Goal: Check status: Check status

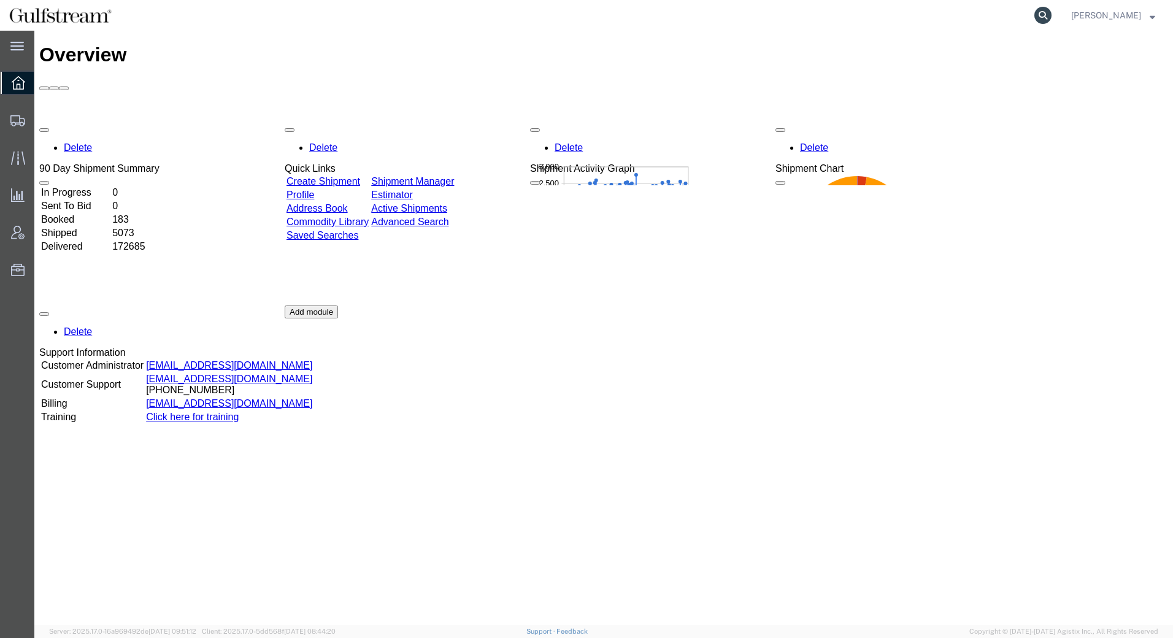
click at [1045, 18] on icon at bounding box center [1042, 15] width 17 height 17
paste input "444478521"
type input "444478521"
click at [1045, 20] on icon at bounding box center [1042, 15] width 17 height 17
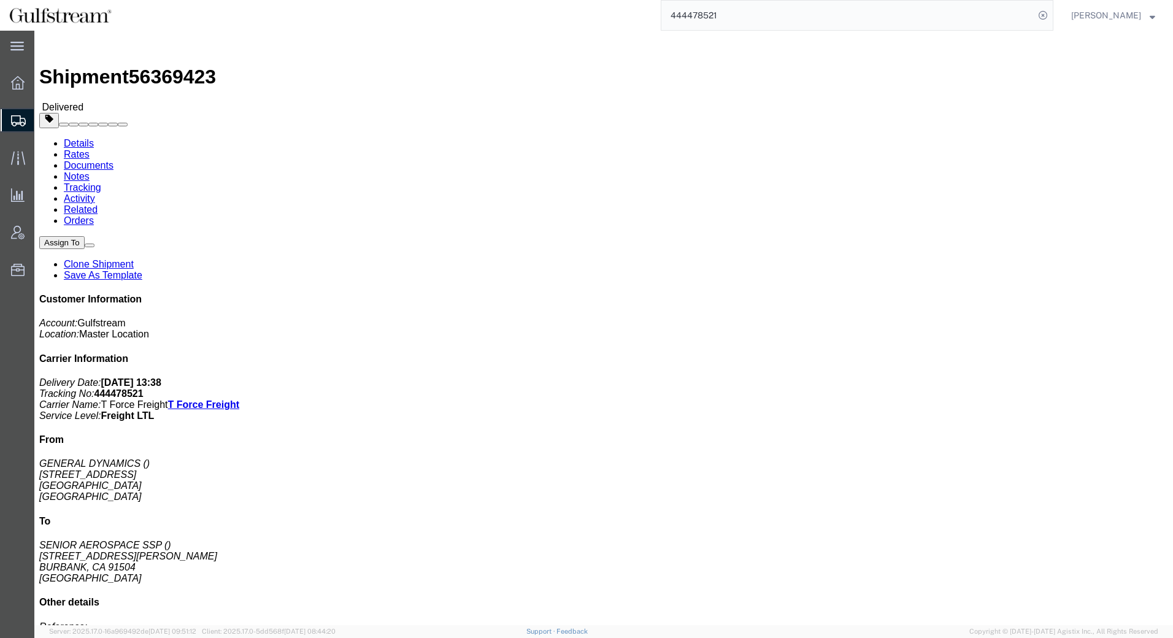
click link "Rates"
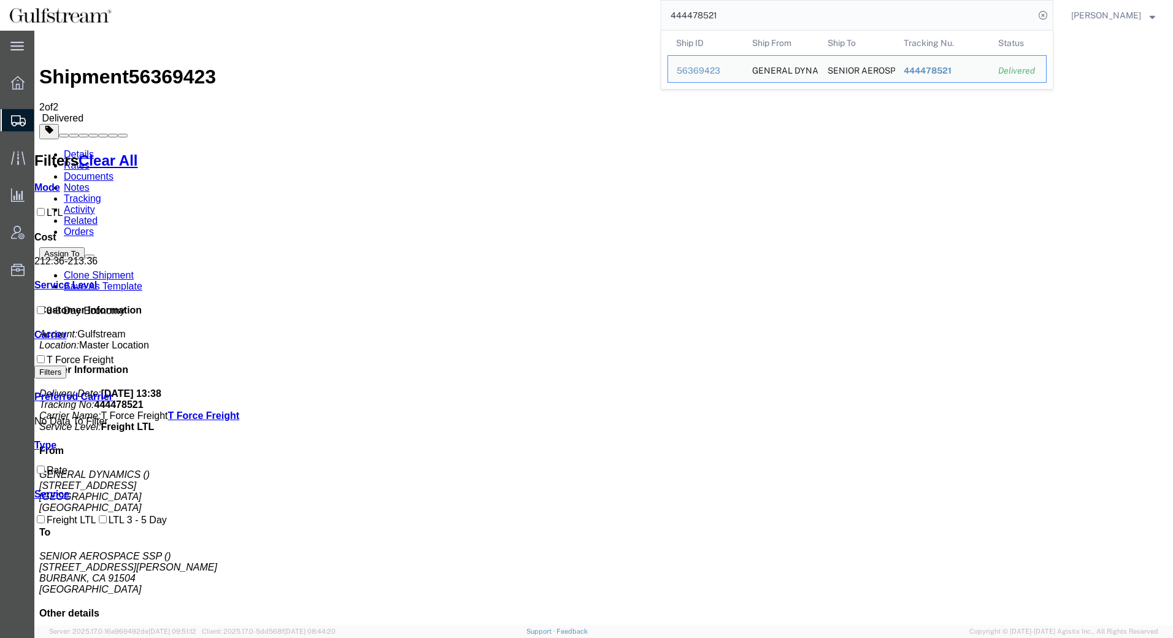
drag, startPoint x: 726, startPoint y: 9, endPoint x: 632, endPoint y: 9, distance: 93.2
click at [634, 9] on div "444478521 Ship ID Ship From Ship To Tracking Nu. Status Ship ID 56369423 Ship F…" at bounding box center [587, 15] width 932 height 31
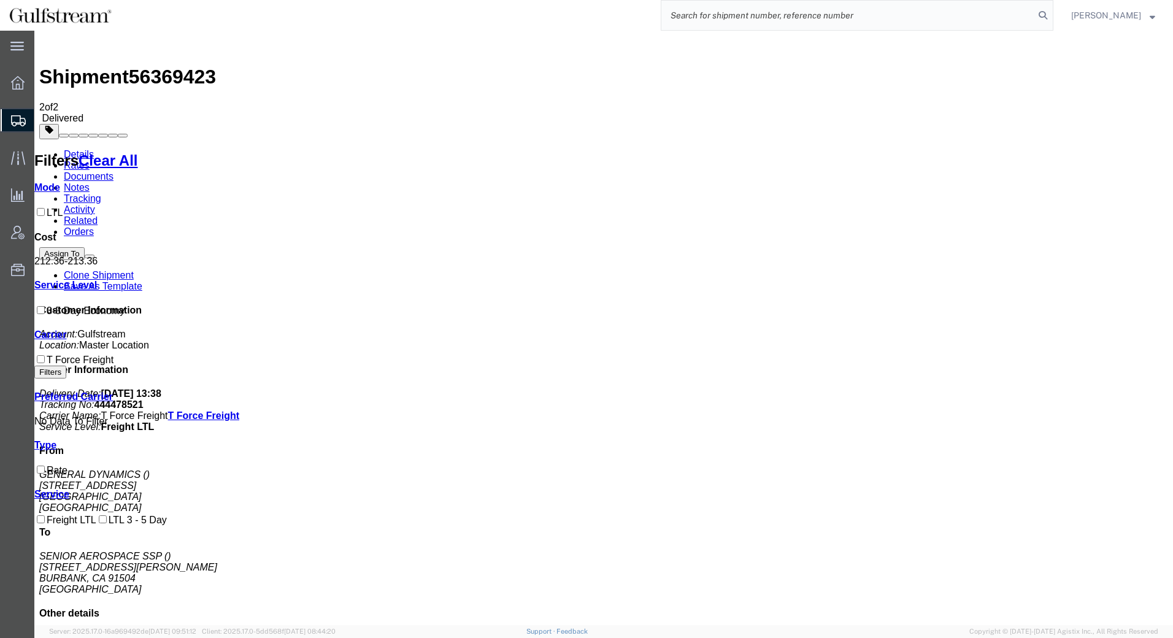
paste input "451408214061"
type input "451408214061"
click at [1046, 13] on icon at bounding box center [1042, 15] width 17 height 17
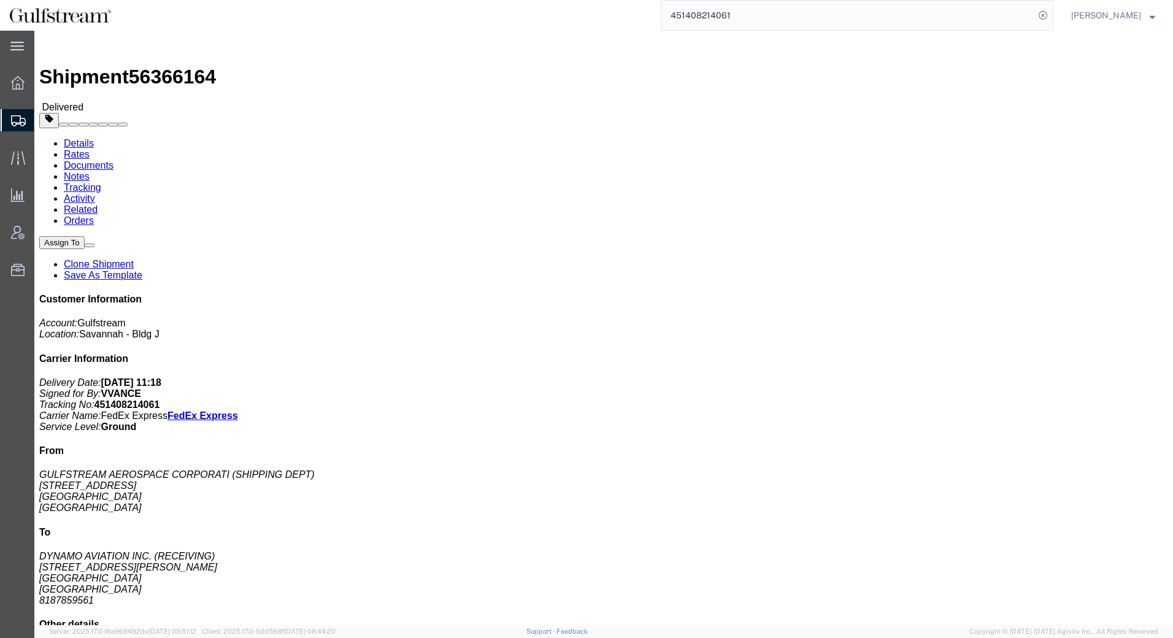
click link "Rates"
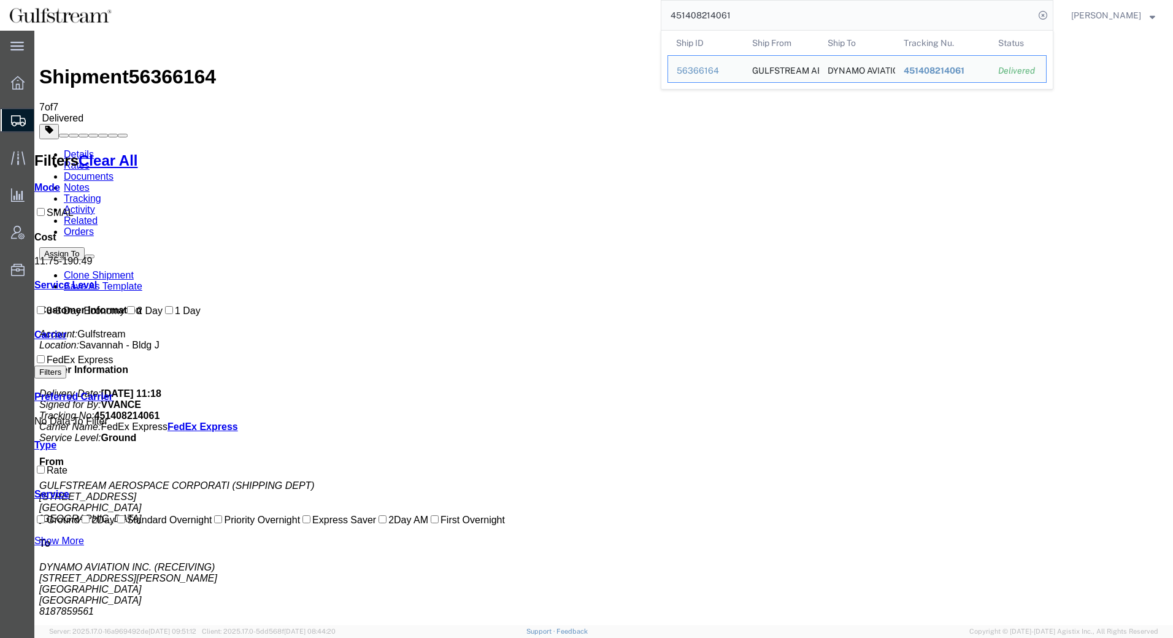
drag, startPoint x: 773, startPoint y: 12, endPoint x: 519, endPoint y: -7, distance: 255.3
click at [519, 0] on html "main_menu Created with Sketch. Collapse Menu Overview Shipments Shipment Manage…" at bounding box center [586, 319] width 1173 height 638
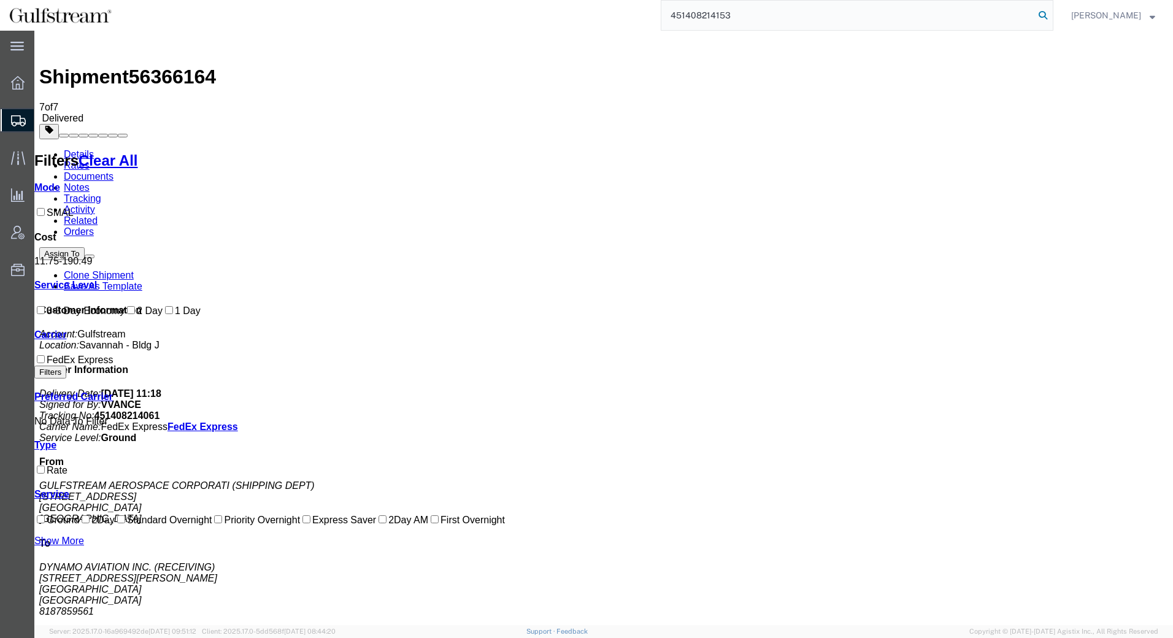
type input "451408214153"
click at [1043, 13] on icon at bounding box center [1042, 15] width 17 height 17
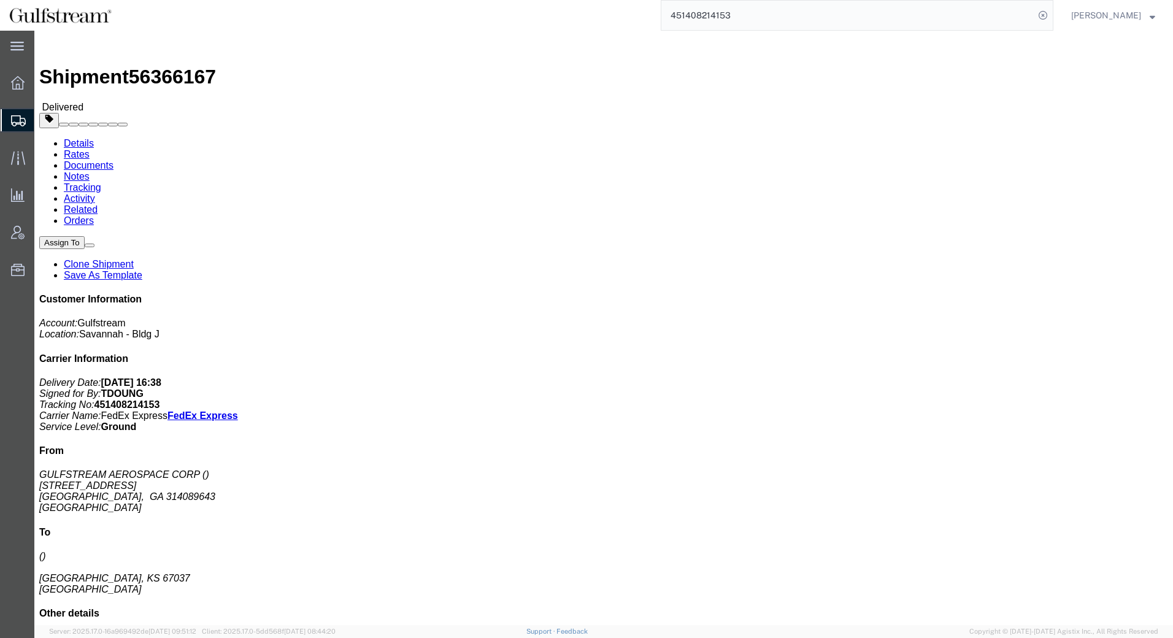
click link "Rates"
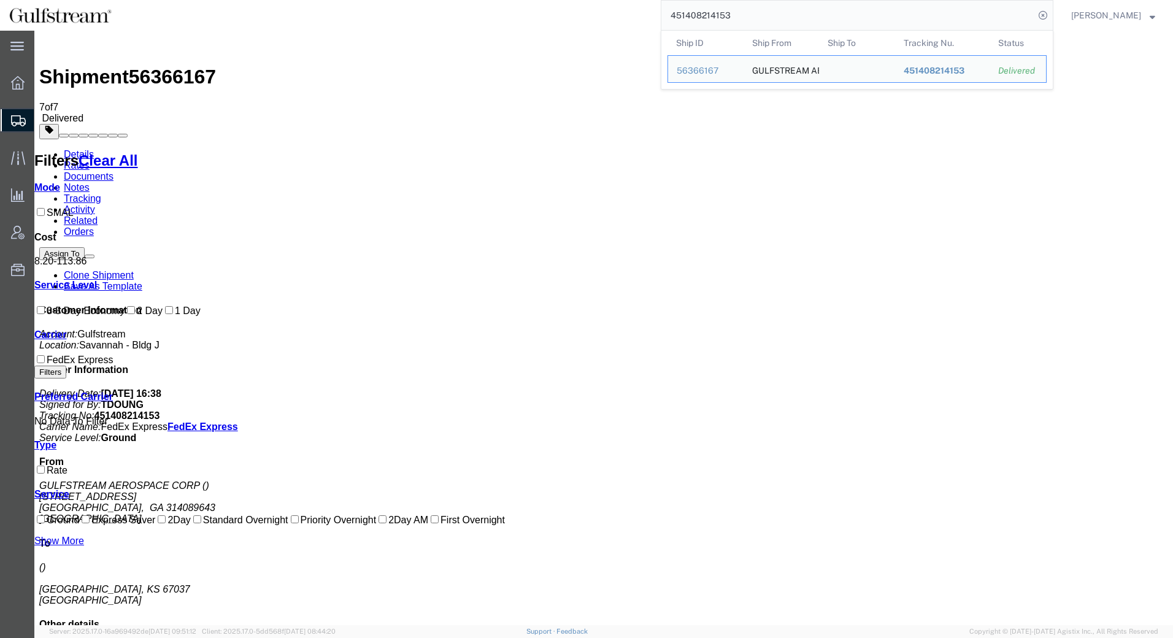
drag, startPoint x: 740, startPoint y: 14, endPoint x: 488, endPoint y: -8, distance: 253.1
click at [488, 0] on html "main_menu Created with Sketch. Collapse Menu Overview Shipments Shipment Manage…" at bounding box center [586, 319] width 1173 height 638
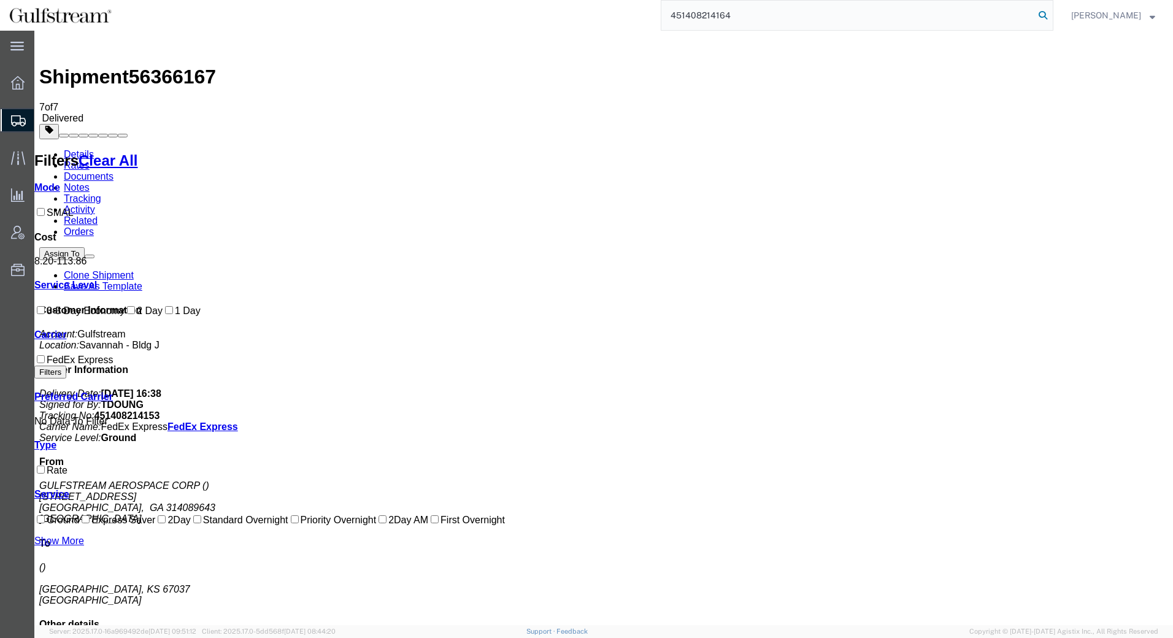
type input "451408214164"
click at [1047, 18] on icon at bounding box center [1042, 15] width 17 height 17
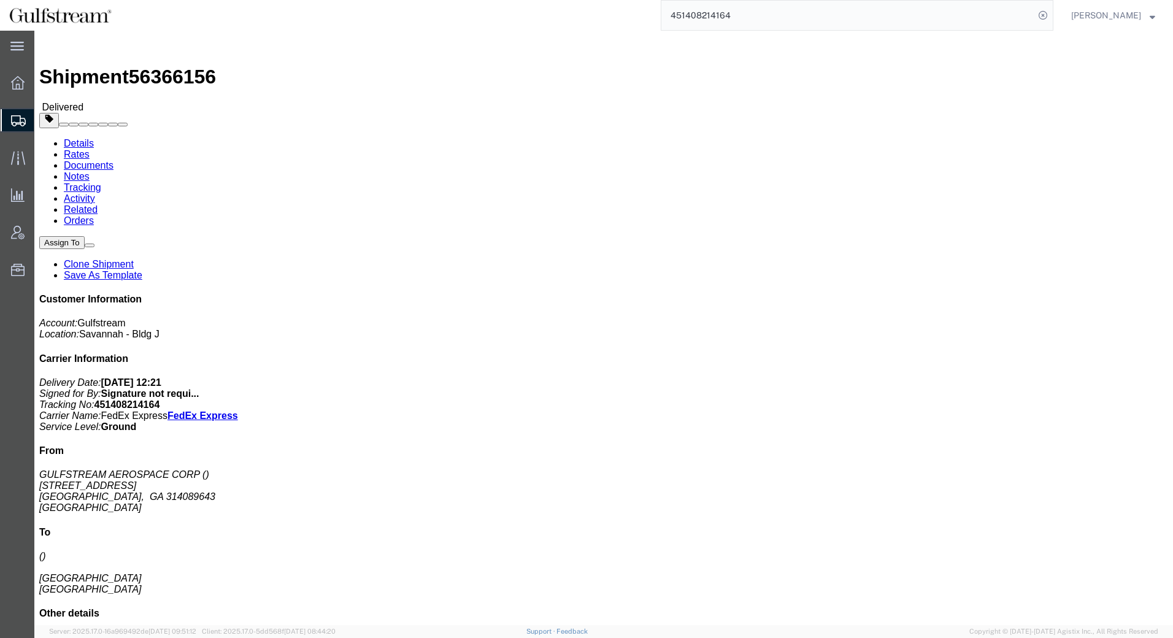
click link "Rates"
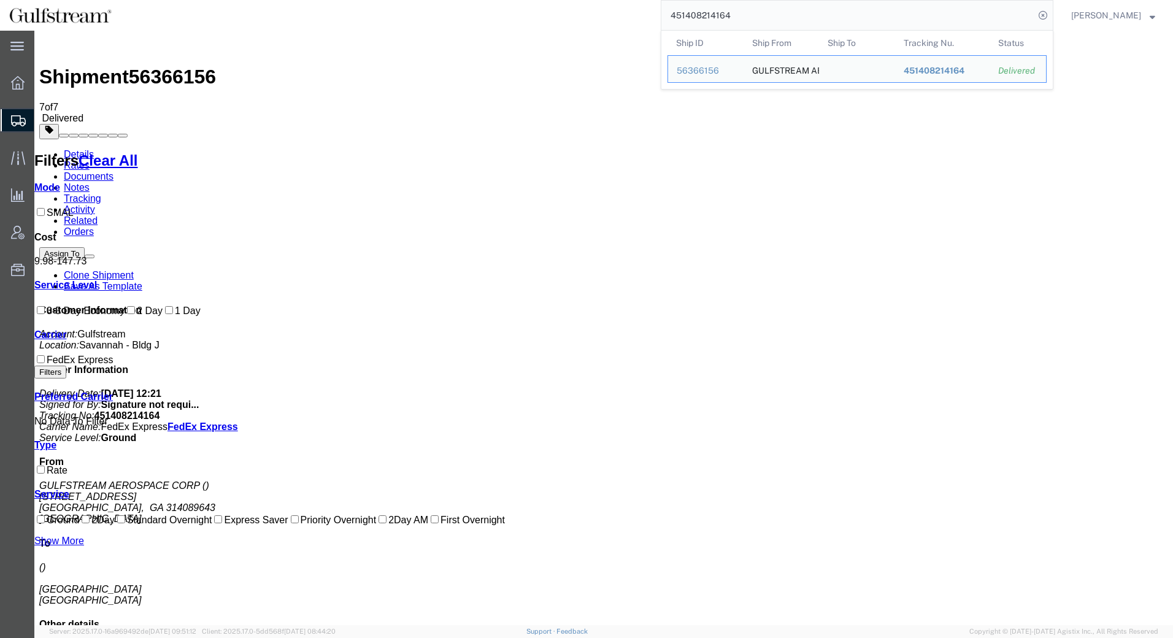
drag, startPoint x: 753, startPoint y: 18, endPoint x: 491, endPoint y: -1, distance: 263.3
click at [491, 0] on html "main_menu Created with Sketch. Collapse Menu Overview Shipments Shipment Manage…" at bounding box center [586, 319] width 1173 height 638
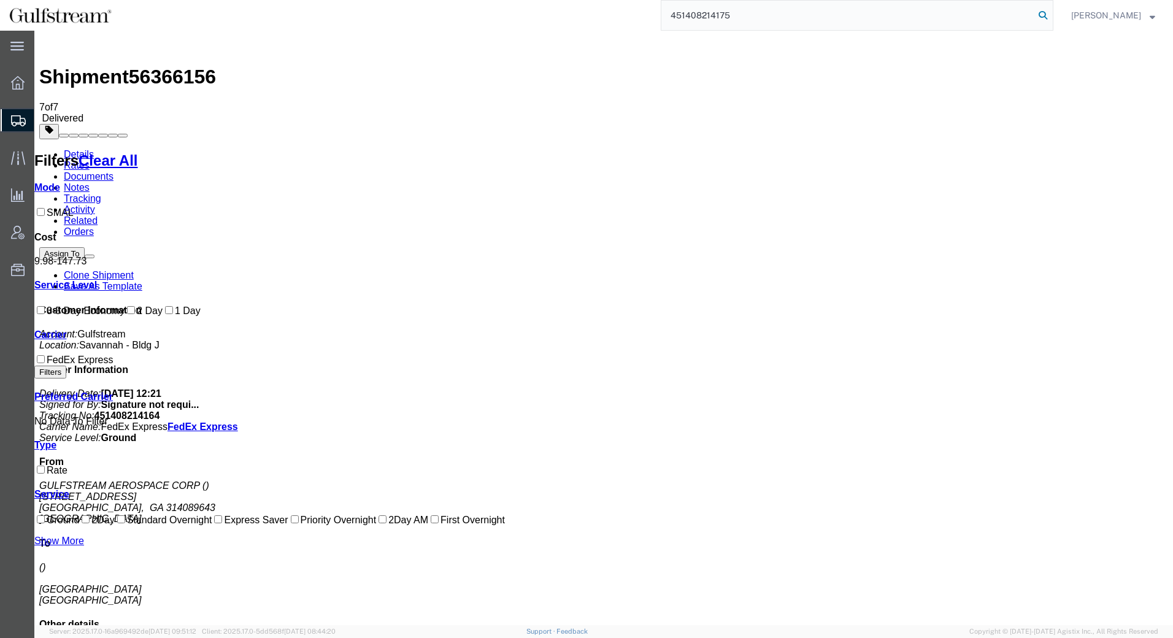
type input "451408214175"
click at [1045, 14] on icon at bounding box center [1042, 15] width 17 height 17
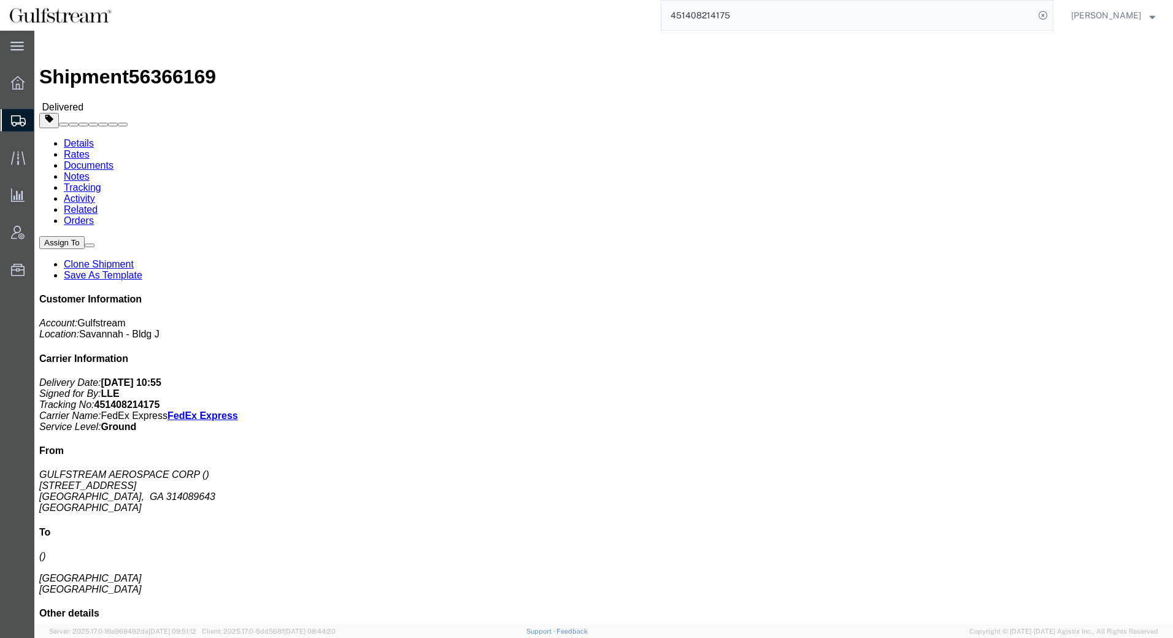
click link "Rates"
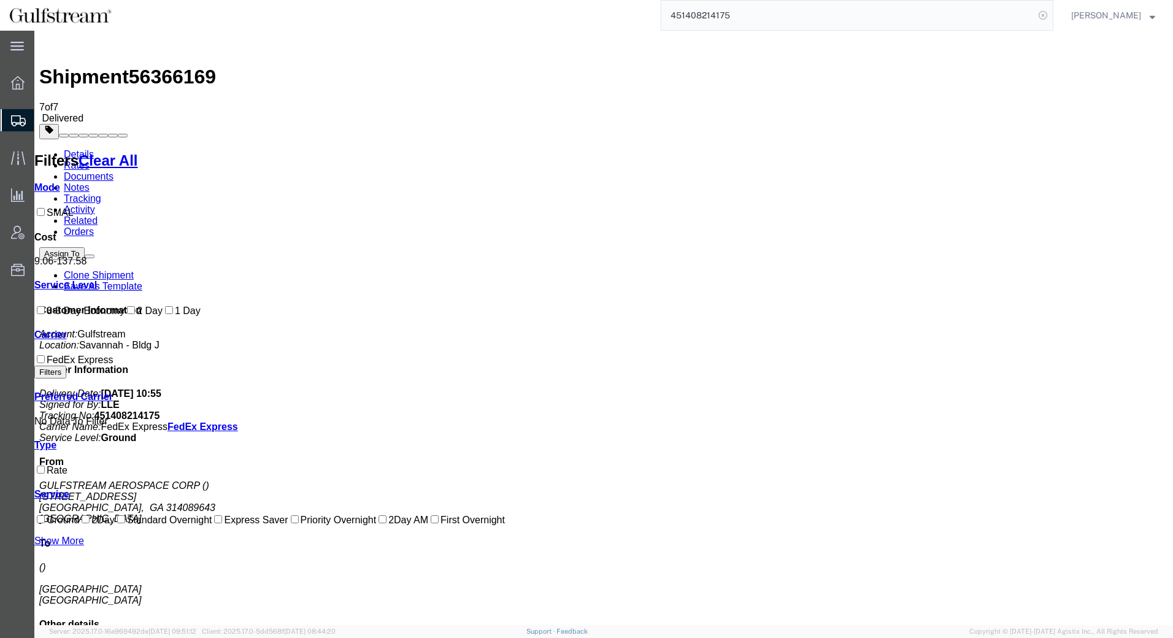
click at [1046, 12] on icon at bounding box center [1042, 15] width 17 height 17
drag, startPoint x: 1045, startPoint y: 12, endPoint x: 955, endPoint y: 11, distance: 90.2
click at [955, 11] on agx-global-search at bounding box center [857, 15] width 393 height 31
click at [1048, 14] on icon at bounding box center [1042, 15] width 17 height 17
paste input "451408214186"
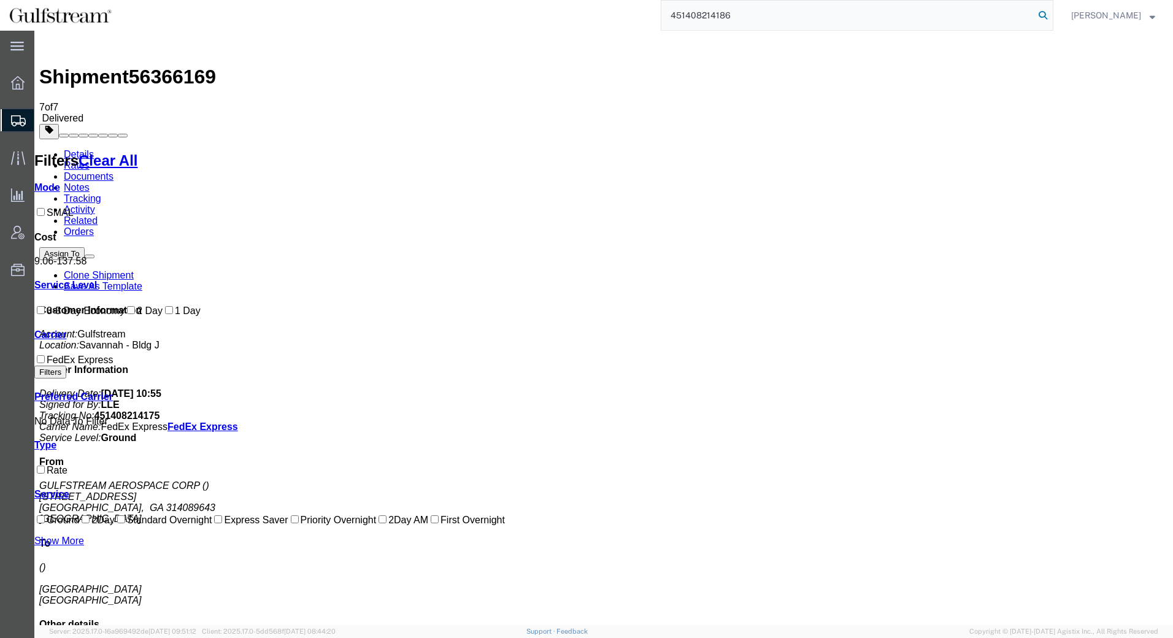
type input "451408214186"
click at [1041, 17] on icon at bounding box center [1042, 15] width 17 height 17
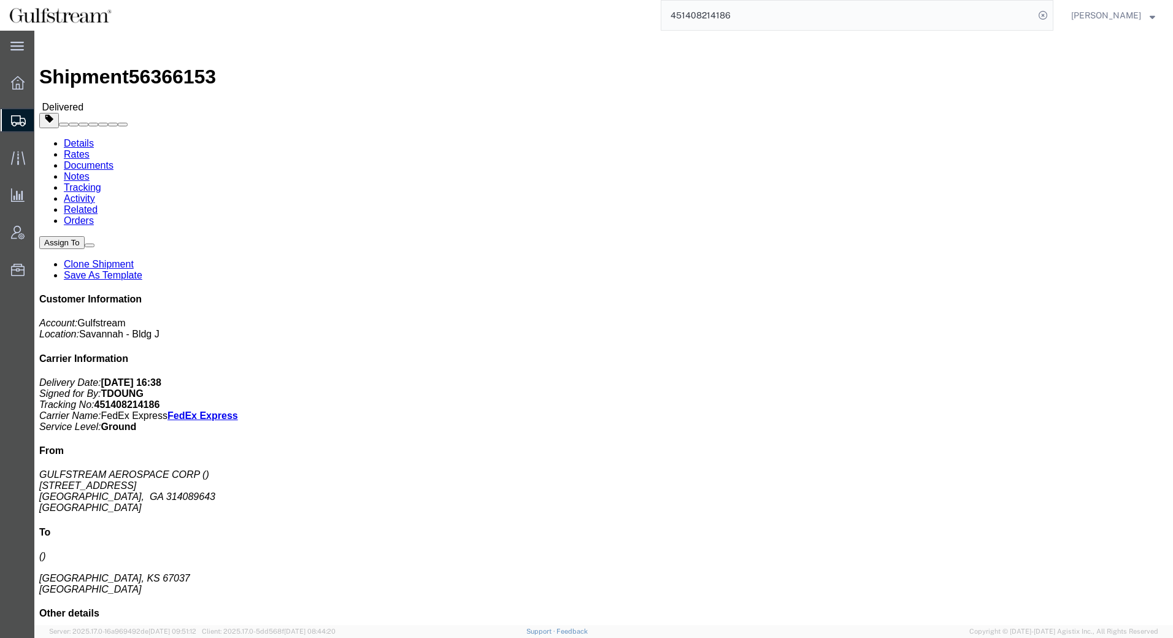
drag, startPoint x: 92, startPoint y: 48, endPoint x: 53, endPoint y: 59, distance: 41.0
click link "Rates"
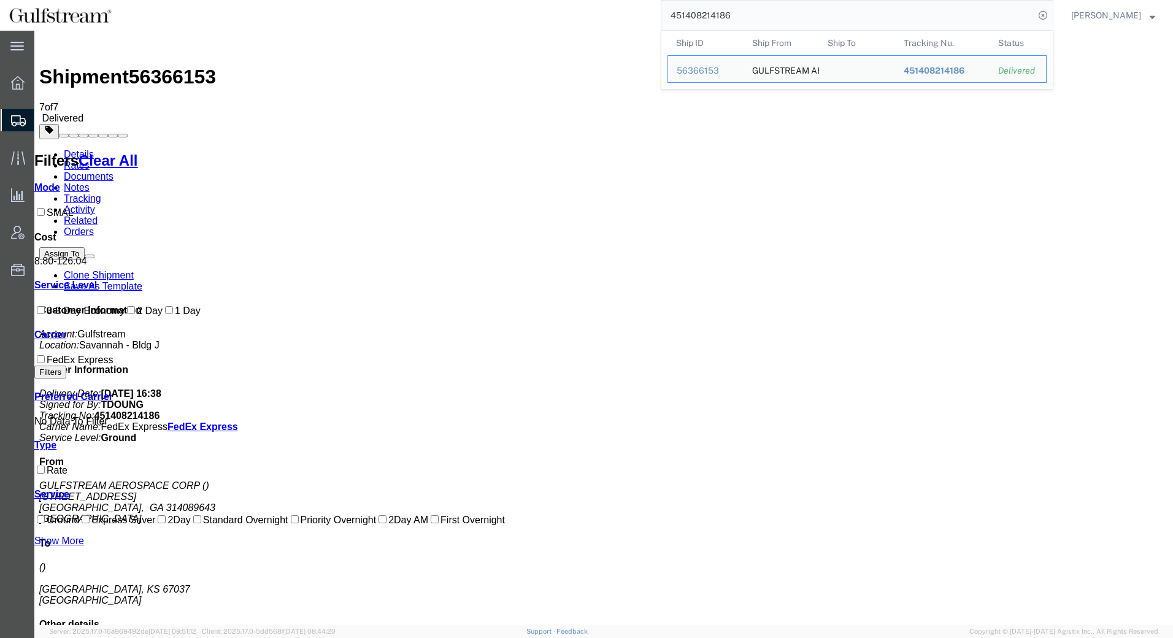
click at [399, 15] on div "451408214186 Ship ID Ship From Ship To Tracking Nu. Status Ship ID 56366153 Shi…" at bounding box center [587, 15] width 932 height 31
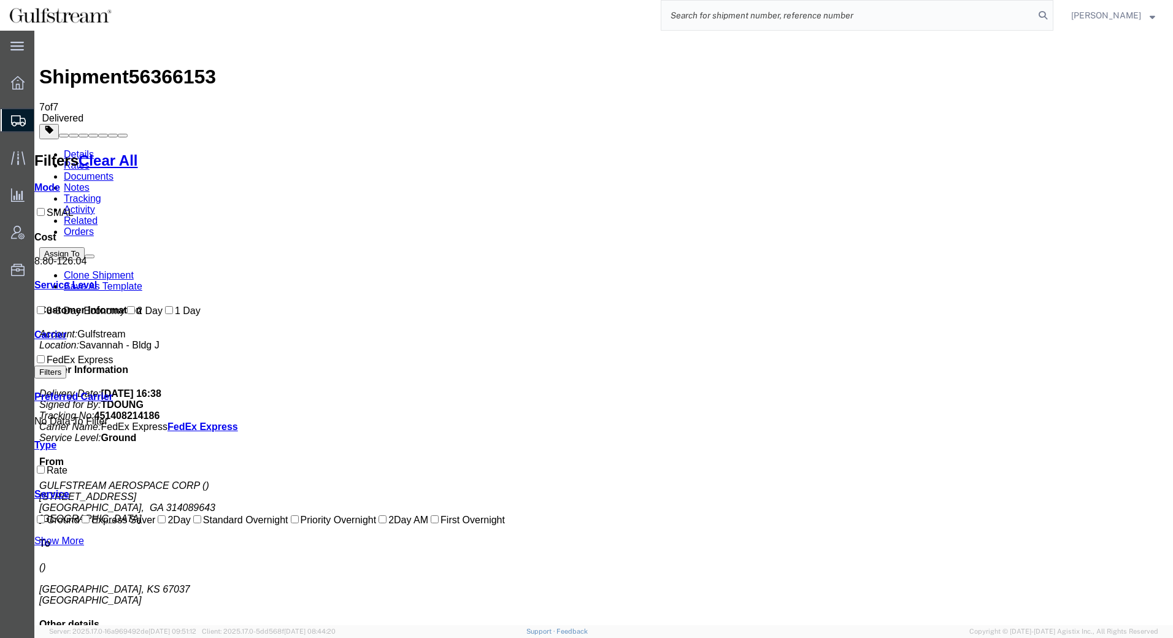
paste input "427185129505"
type input "427185129505"
click at [1045, 14] on icon at bounding box center [1042, 15] width 17 height 17
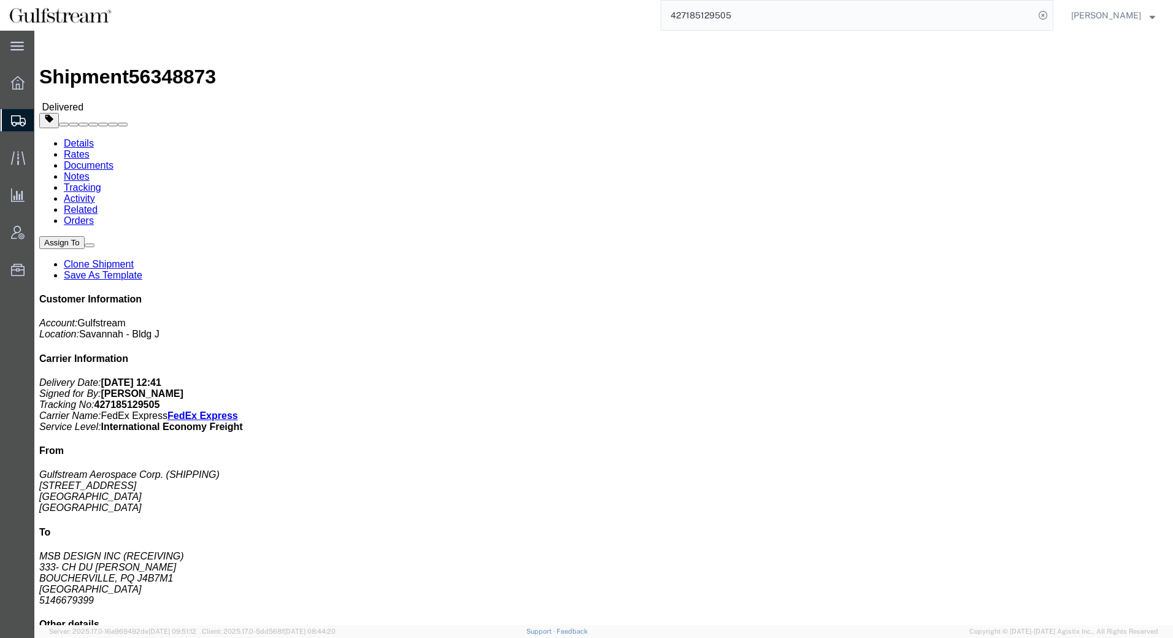
click link "Rates"
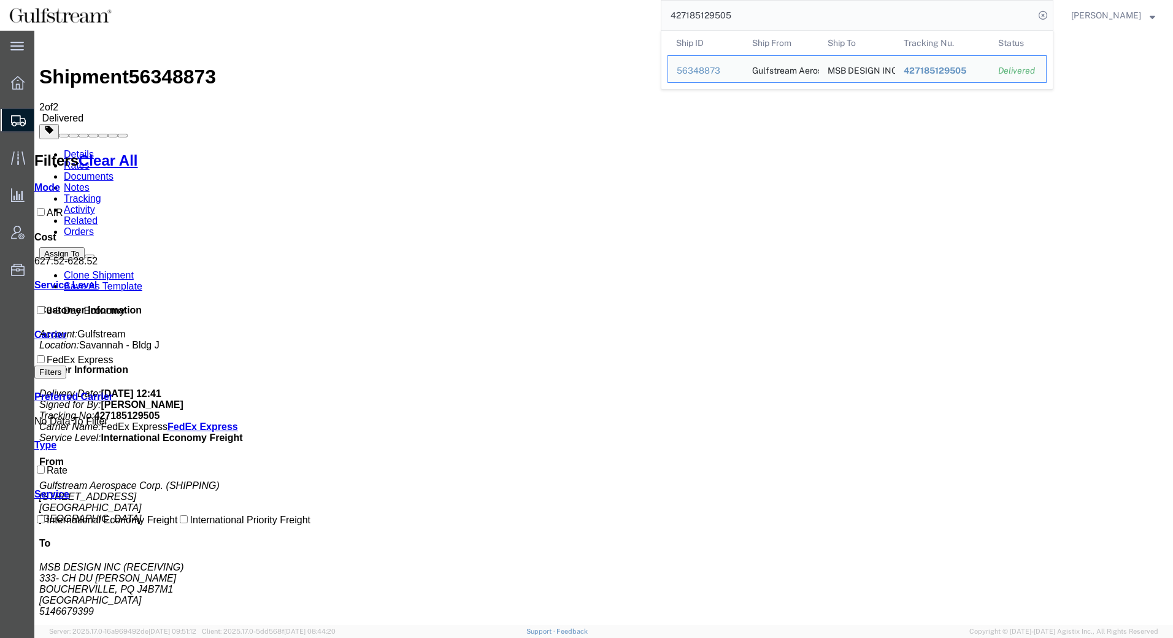
drag, startPoint x: 700, startPoint y: 10, endPoint x: 501, endPoint y: -6, distance: 199.3
click at [501, 0] on html "main_menu Created with Sketch. Collapse Menu Overview Shipments Shipment Manage…" at bounding box center [586, 319] width 1173 height 638
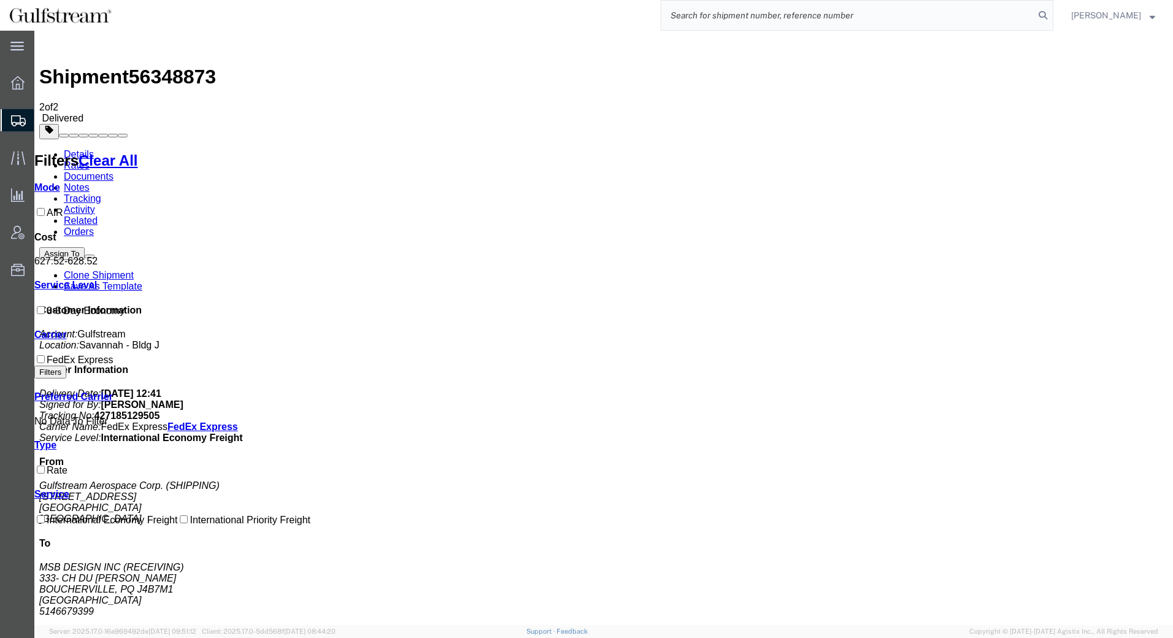
paste input "444478506"
type input "444478506"
click at [1043, 16] on icon at bounding box center [1042, 15] width 17 height 17
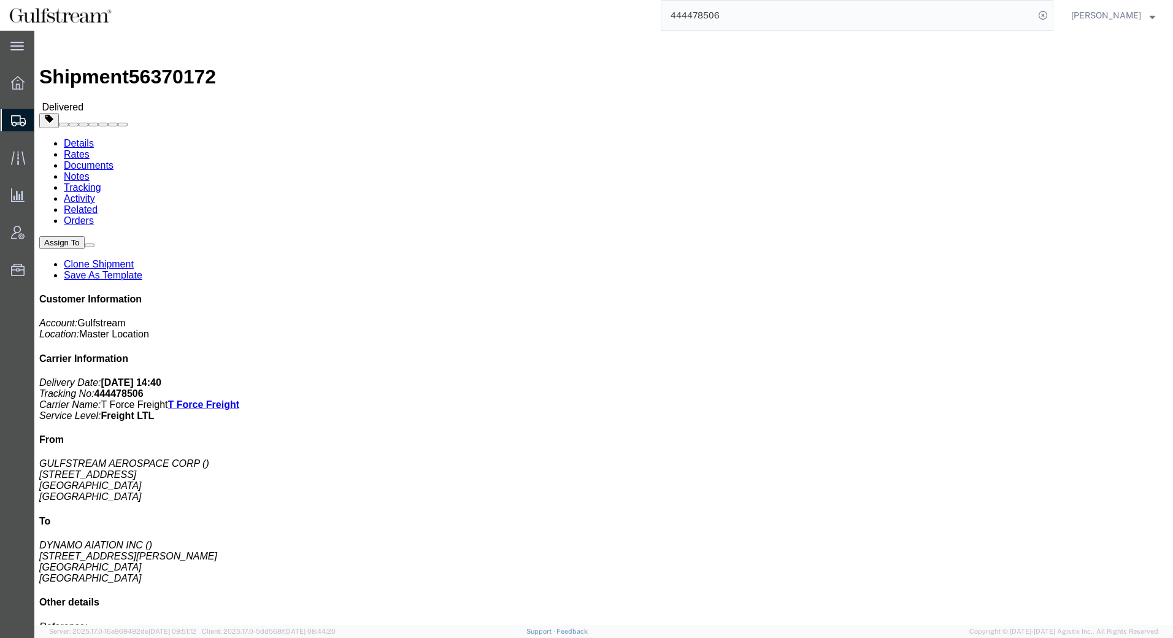
click link "Rates"
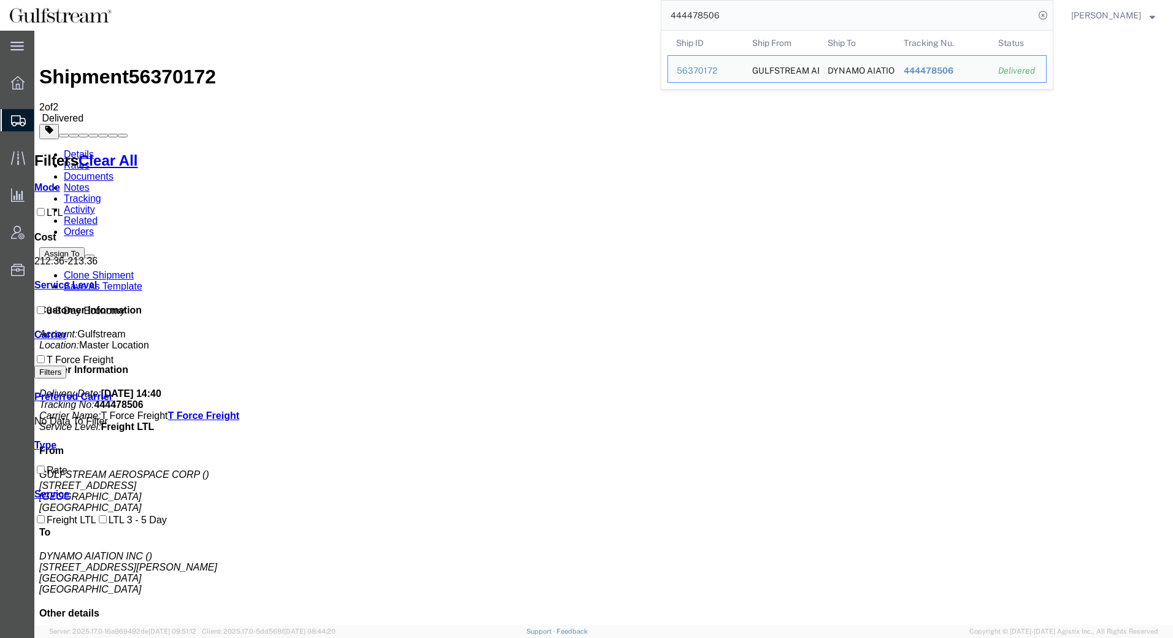
drag, startPoint x: 735, startPoint y: 16, endPoint x: 496, endPoint y: -10, distance: 240.0
click at [496, 0] on html "main_menu Created with Sketch. Collapse Menu Overview Shipments Shipment Manage…" at bounding box center [586, 319] width 1173 height 638
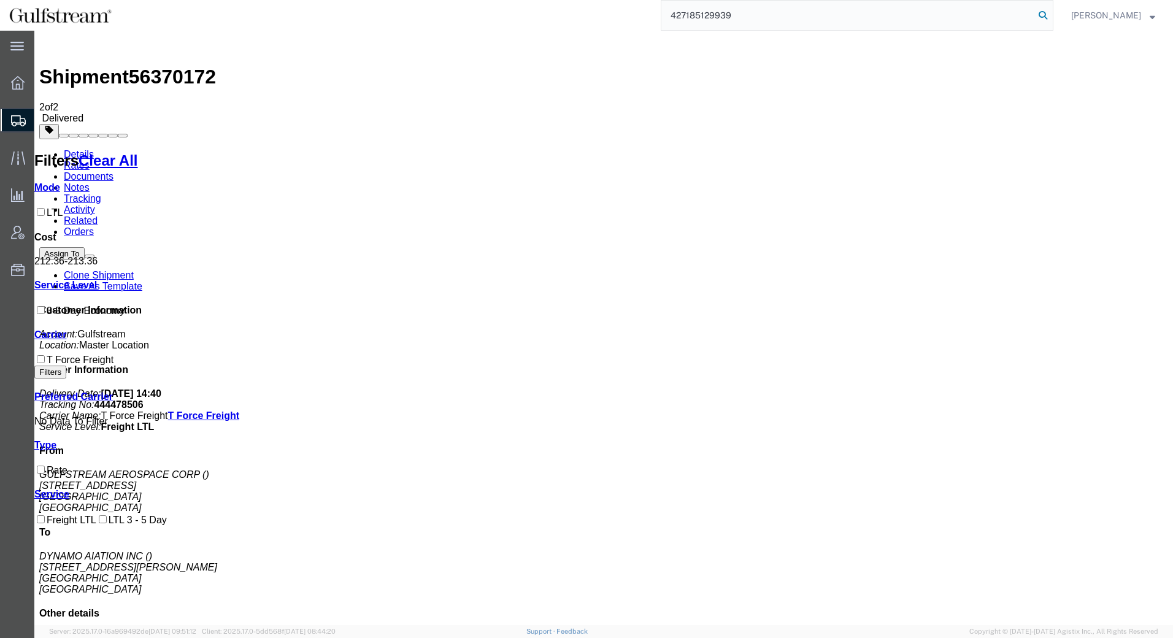
type input "427185129939"
click at [1045, 14] on icon at bounding box center [1042, 15] width 17 height 17
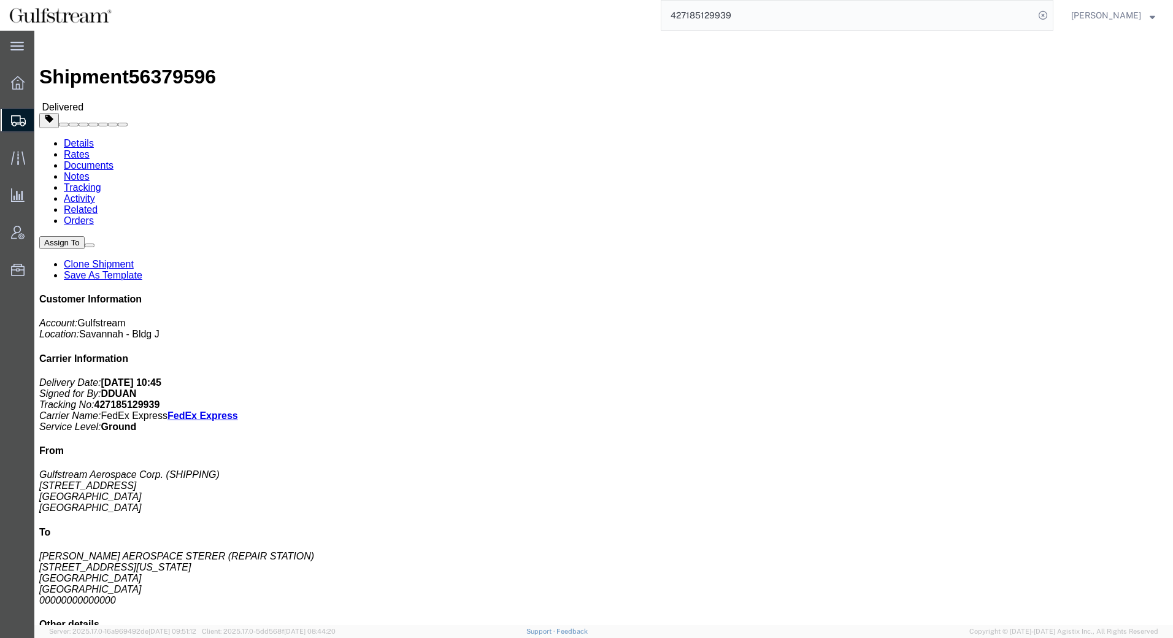
click link "Rates"
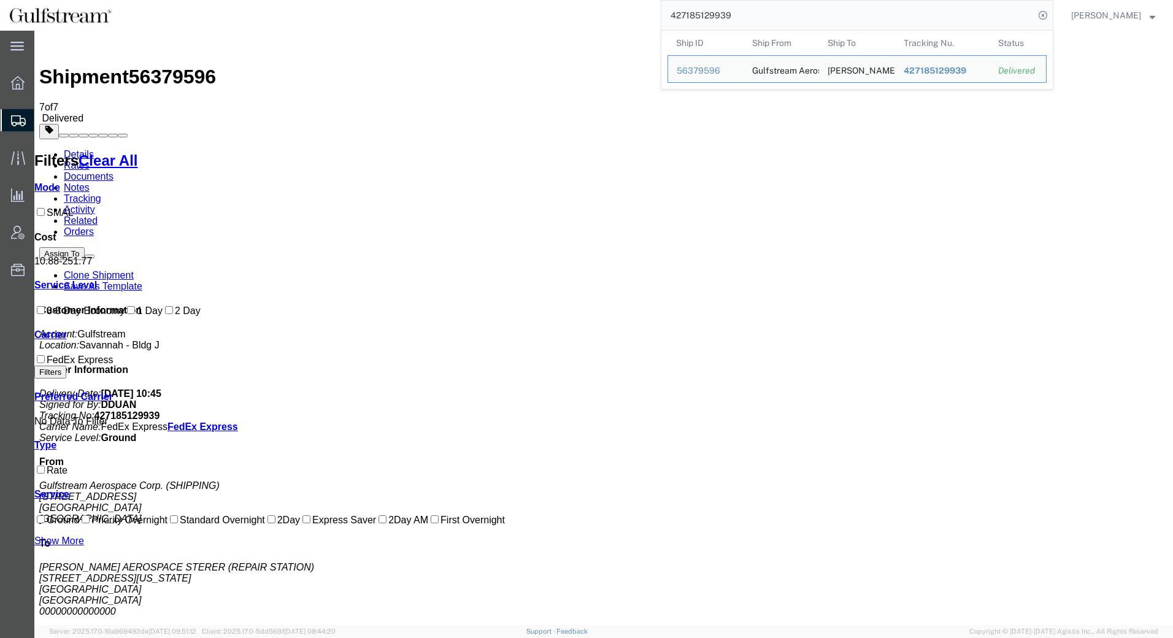
drag, startPoint x: 755, startPoint y: 16, endPoint x: 453, endPoint y: 9, distance: 302.5
click at [453, 9] on div "427185129939 Ship ID Ship From Ship To Tracking Nu. Status Ship ID 56379596 Shi…" at bounding box center [587, 15] width 932 height 31
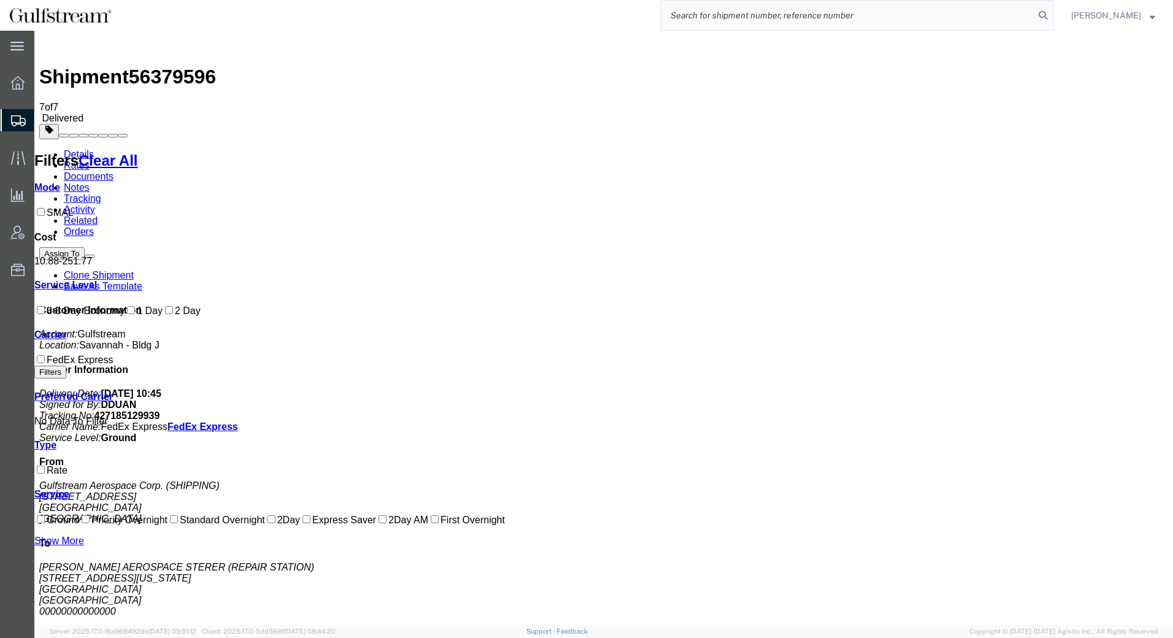
paste input "451408214337"
type input "451408214337"
click at [1045, 12] on icon at bounding box center [1042, 15] width 17 height 17
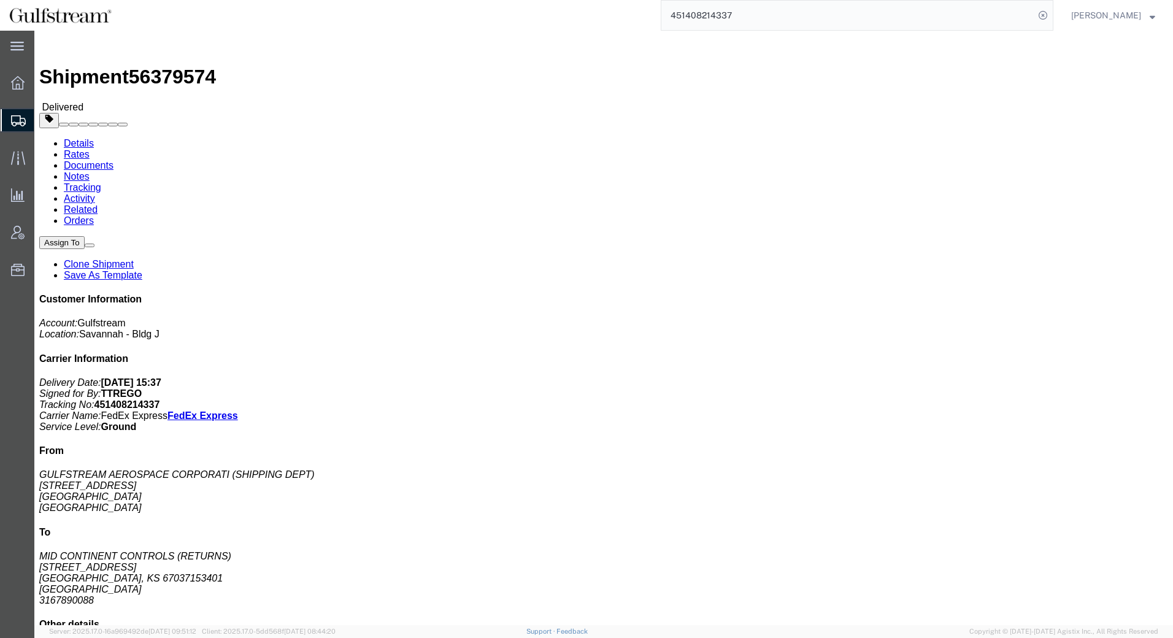
click link "Rates"
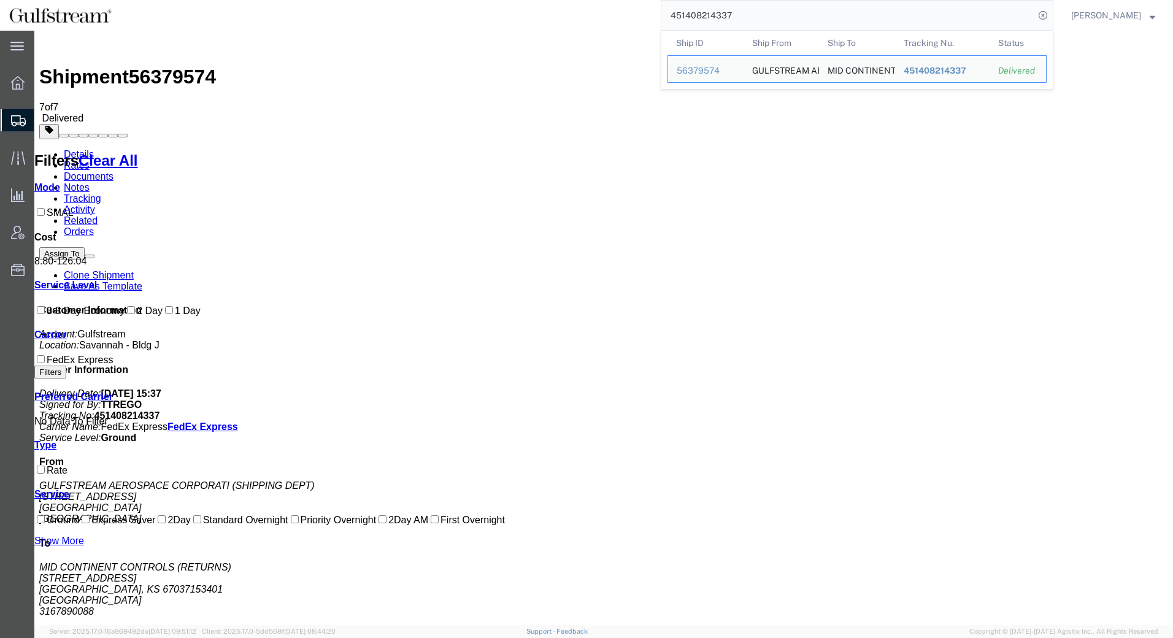
drag, startPoint x: 772, startPoint y: 14, endPoint x: 390, endPoint y: 12, distance: 382.2
click at [390, 12] on div "451408214337 Ship ID Ship From Ship To Tracking Nu. Status Ship ID 56379574 Shi…" at bounding box center [587, 15] width 932 height 31
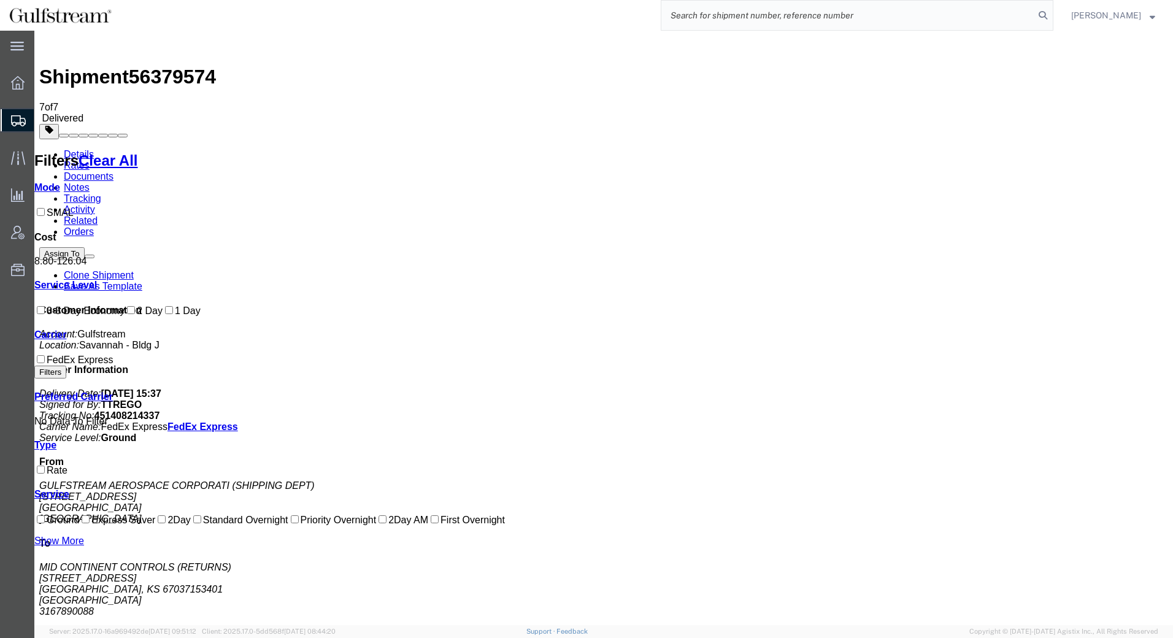
paste input "451408214500"
type input "451408214500"
click at [1046, 12] on icon at bounding box center [1042, 15] width 17 height 17
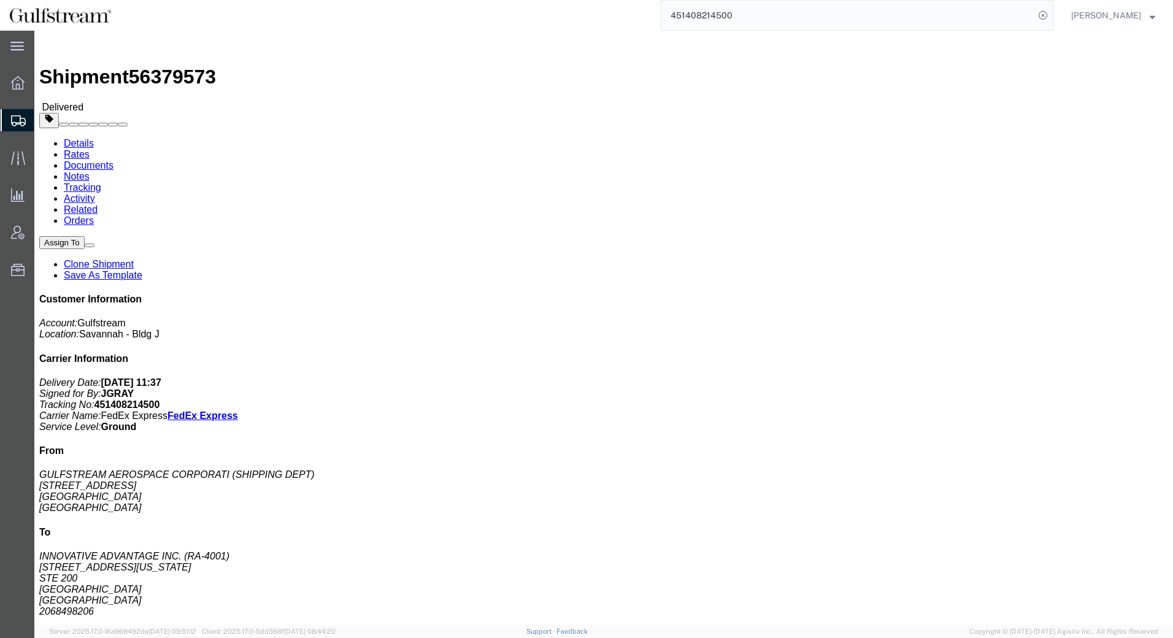
click link "Rates"
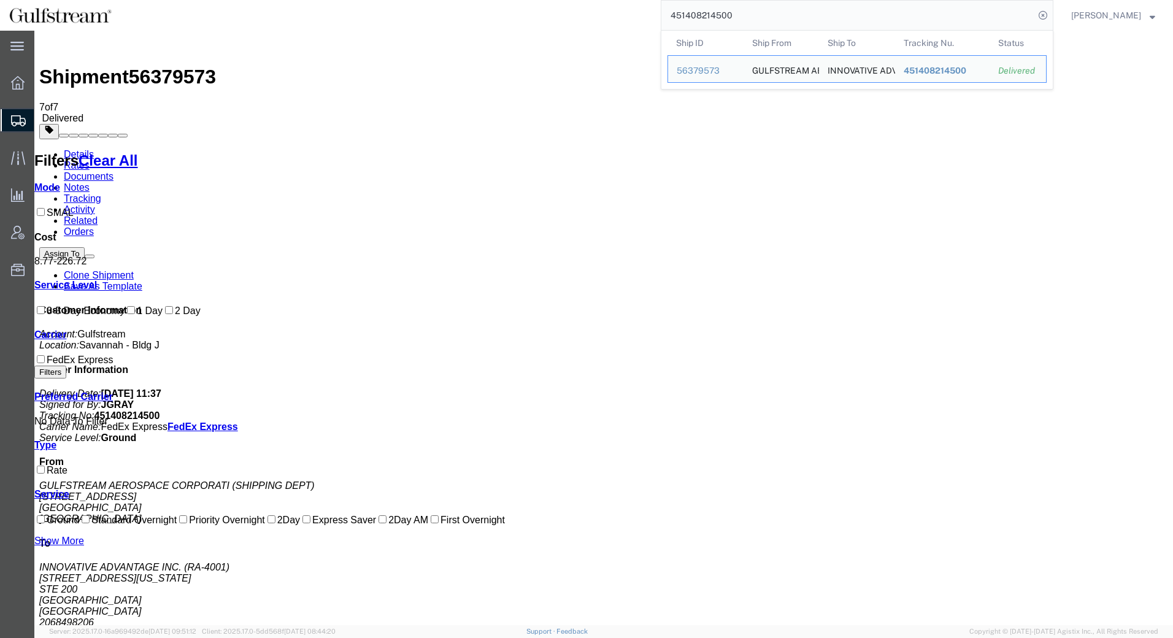
drag, startPoint x: 743, startPoint y: 17, endPoint x: 521, endPoint y: 18, distance: 221.4
click at [521, 18] on div "451408214500 Ship ID Ship From Ship To Tracking Nu. Status Ship ID 56379573 Shi…" at bounding box center [587, 15] width 932 height 31
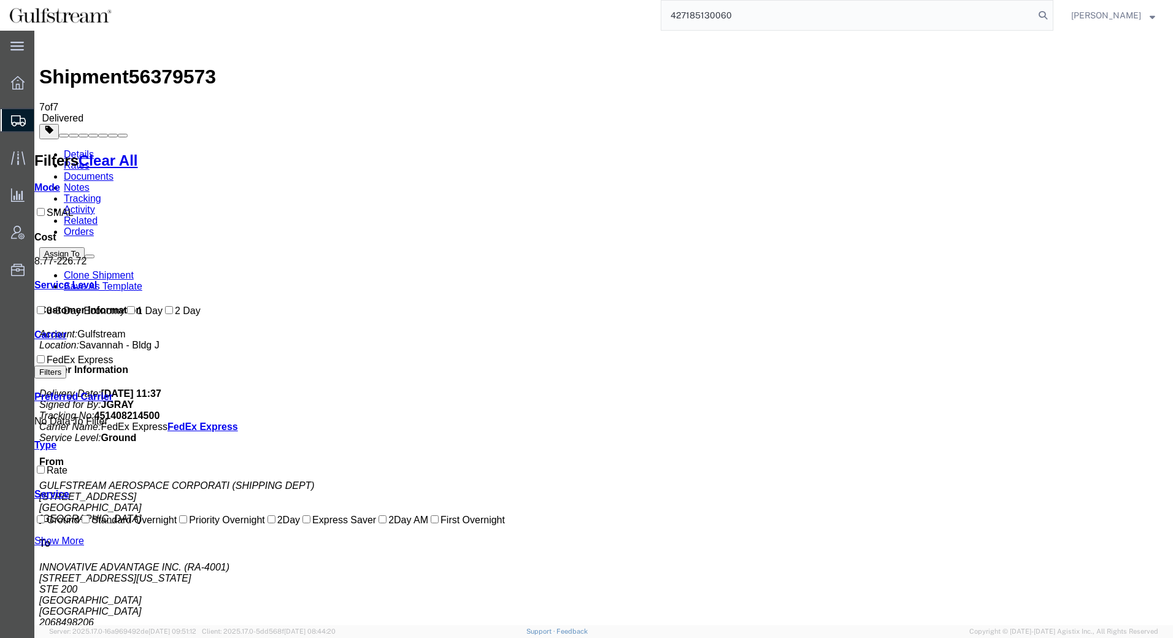
type input "427185130060"
click at [1043, 13] on icon at bounding box center [1042, 15] width 17 height 17
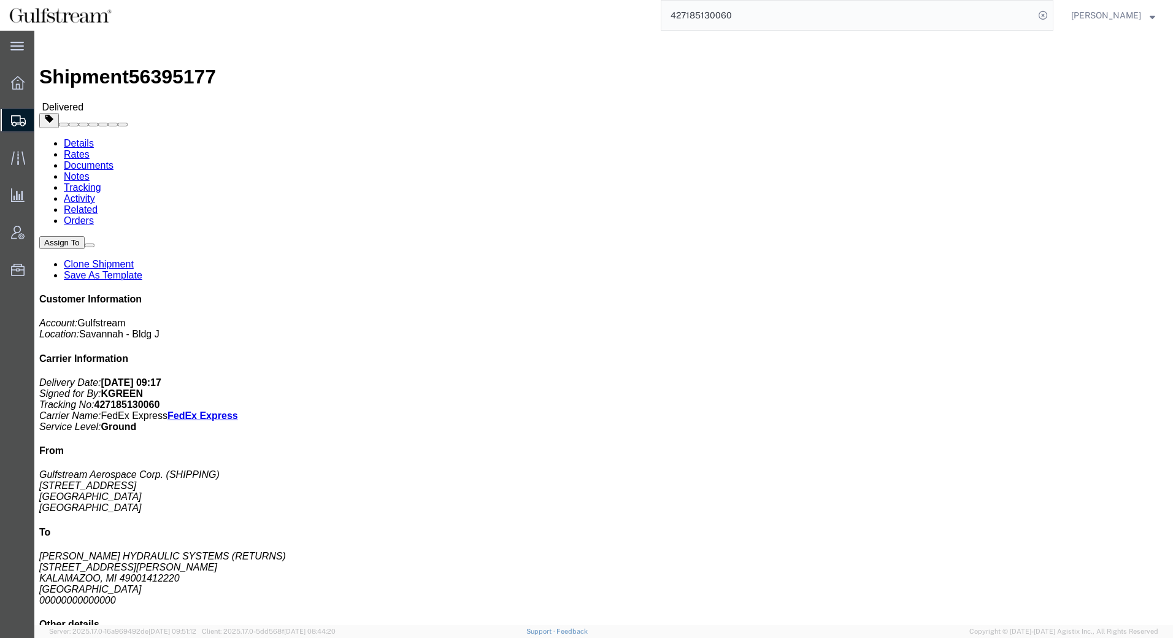
click link "Rates"
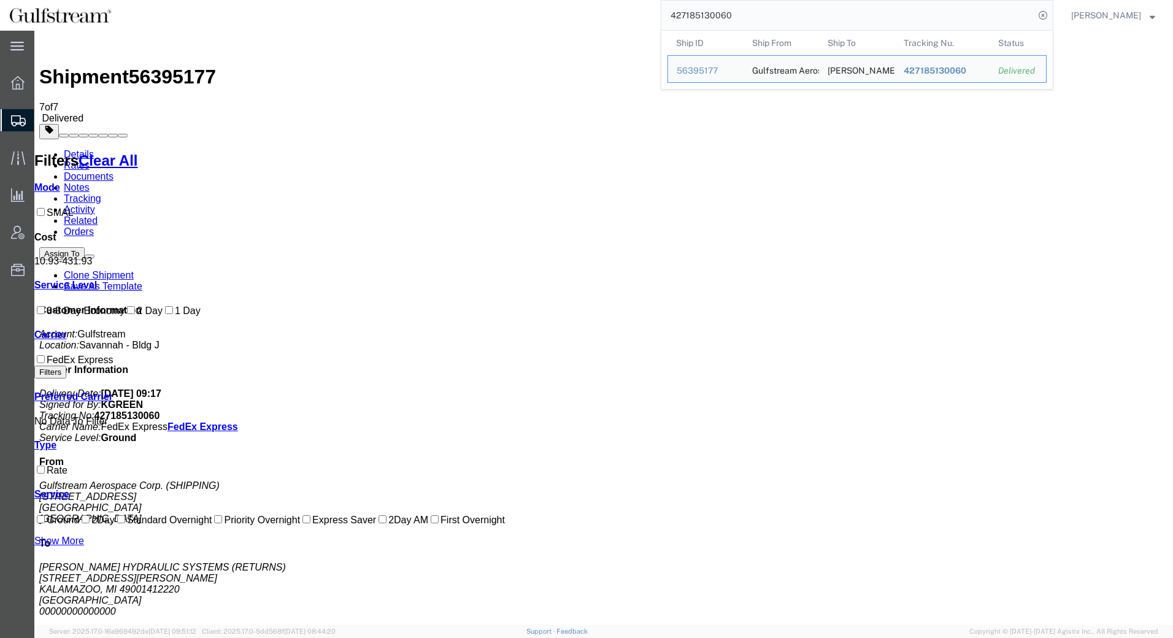
drag, startPoint x: 741, startPoint y: 17, endPoint x: 534, endPoint y: 17, distance: 206.7
click at [534, 17] on div "427185130060 Ship ID Ship From Ship To Tracking Nu. Status Ship ID 56395177 Shi…" at bounding box center [587, 15] width 932 height 31
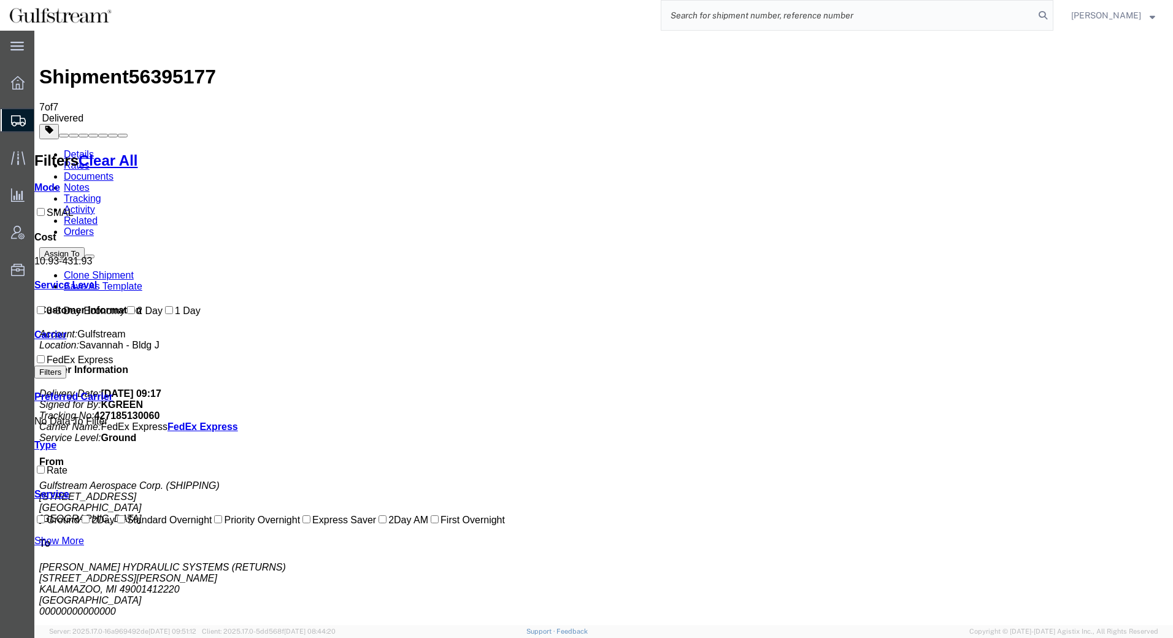
paste input "427185130108"
type input "427185130108"
click at [1047, 14] on icon at bounding box center [1042, 15] width 17 height 17
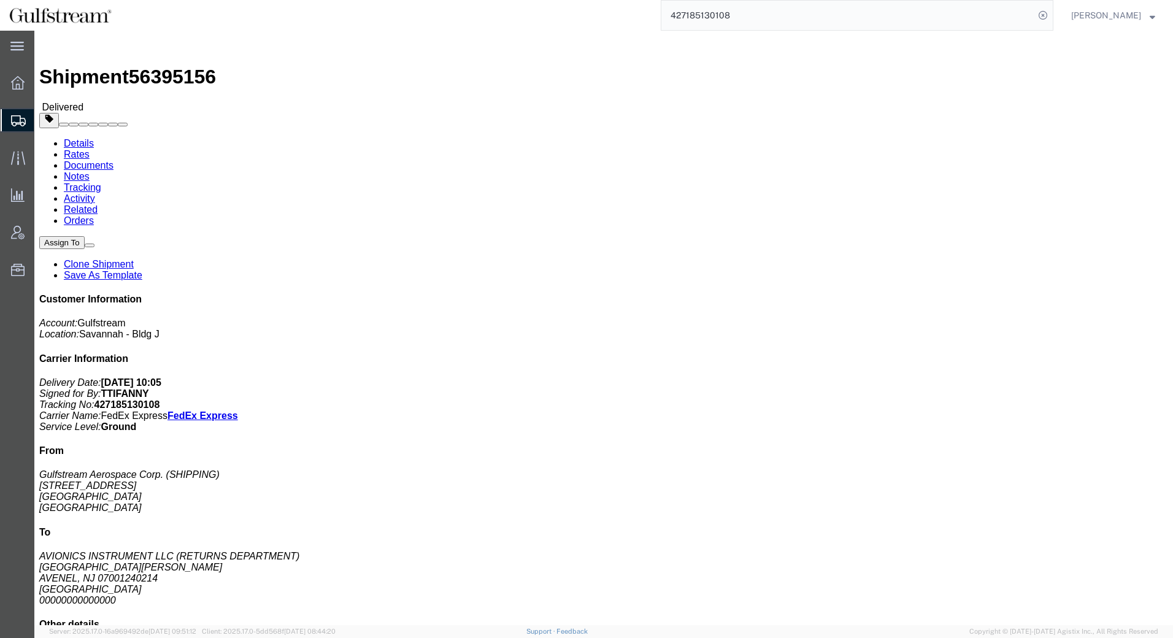
click link "Rates"
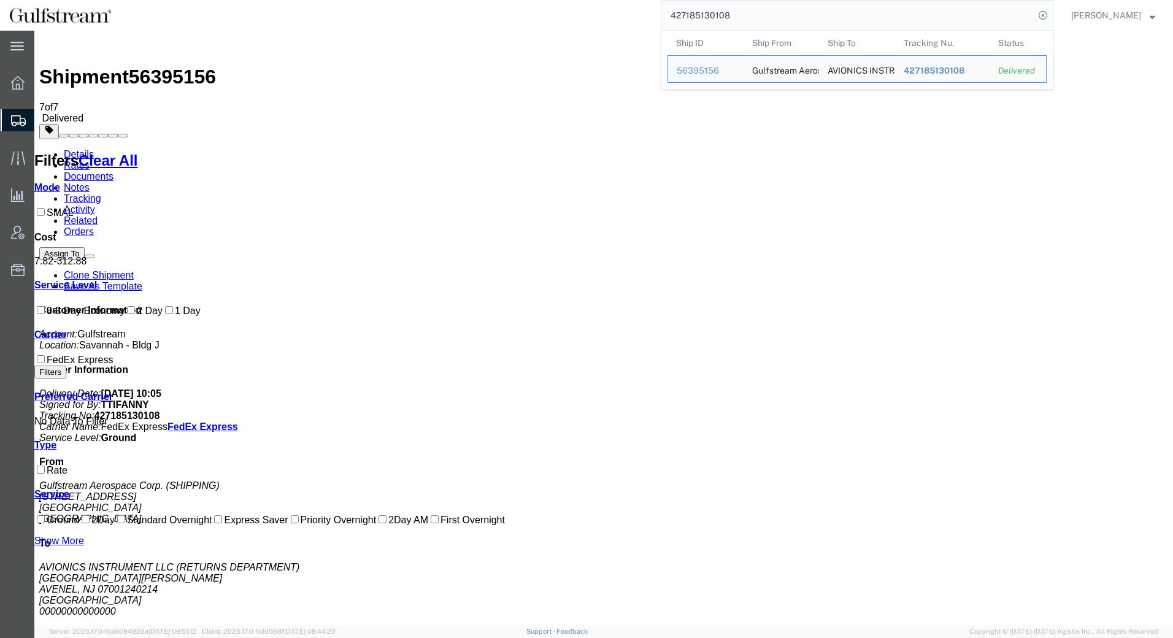
drag, startPoint x: 751, startPoint y: 12, endPoint x: 585, endPoint y: 3, distance: 167.1
click at [590, 4] on div "427185130108 Ship ID Ship From Ship To Tracking Nu. Status Ship ID 56395156 Shi…" at bounding box center [587, 15] width 932 height 31
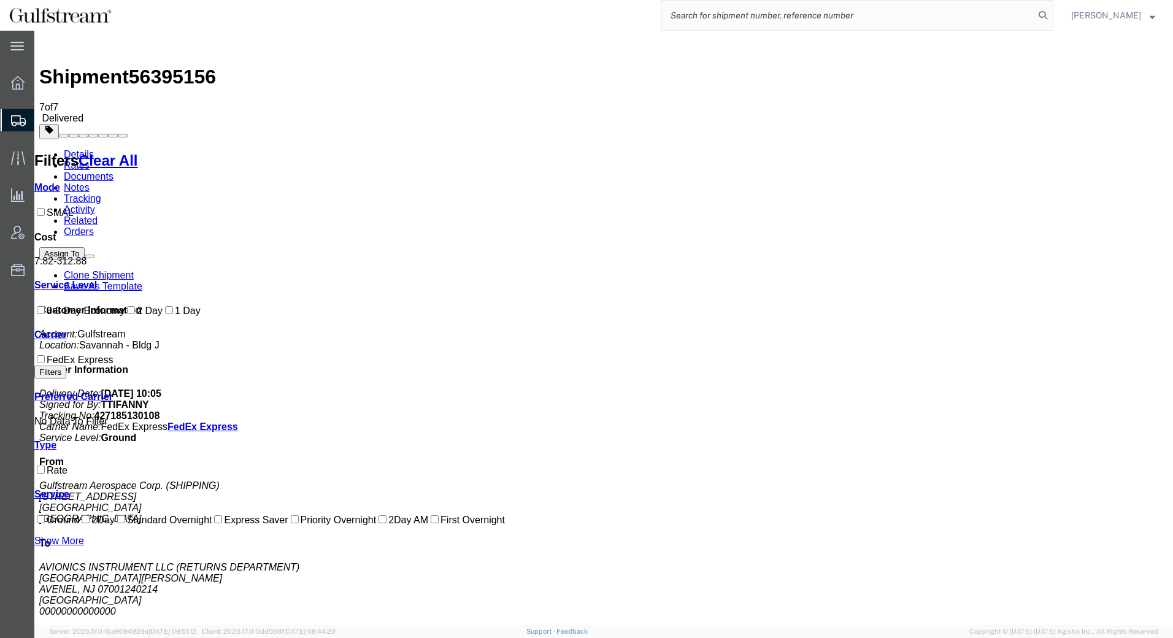
paste input "427185130082"
type input "427185130082"
click at [1048, 16] on icon at bounding box center [1042, 15] width 17 height 17
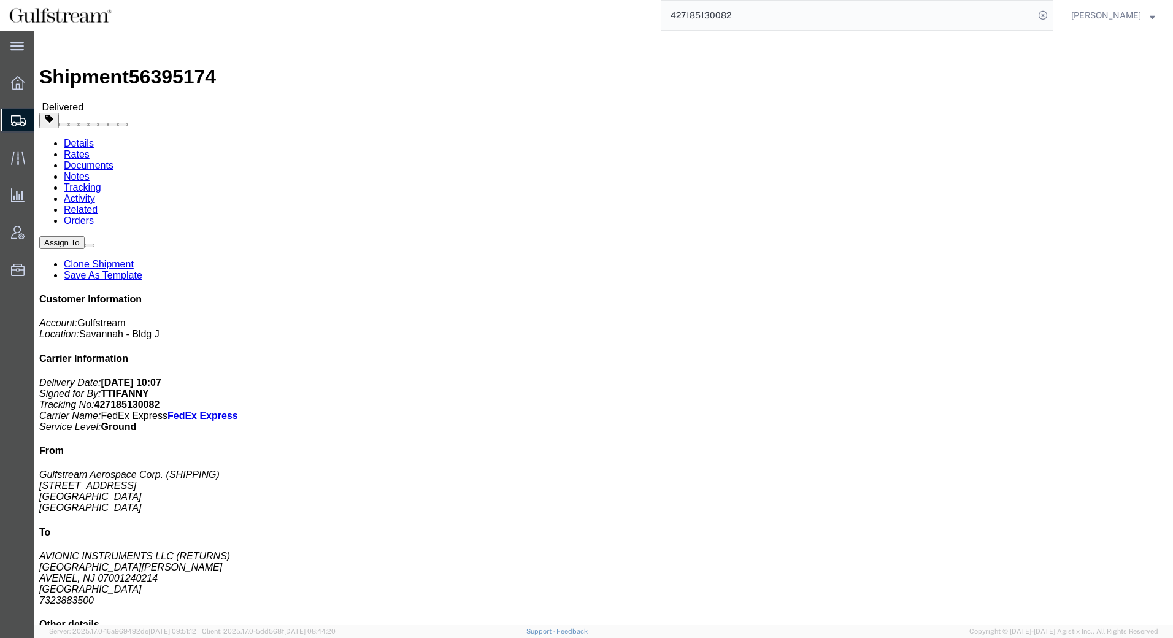
click link "Rates"
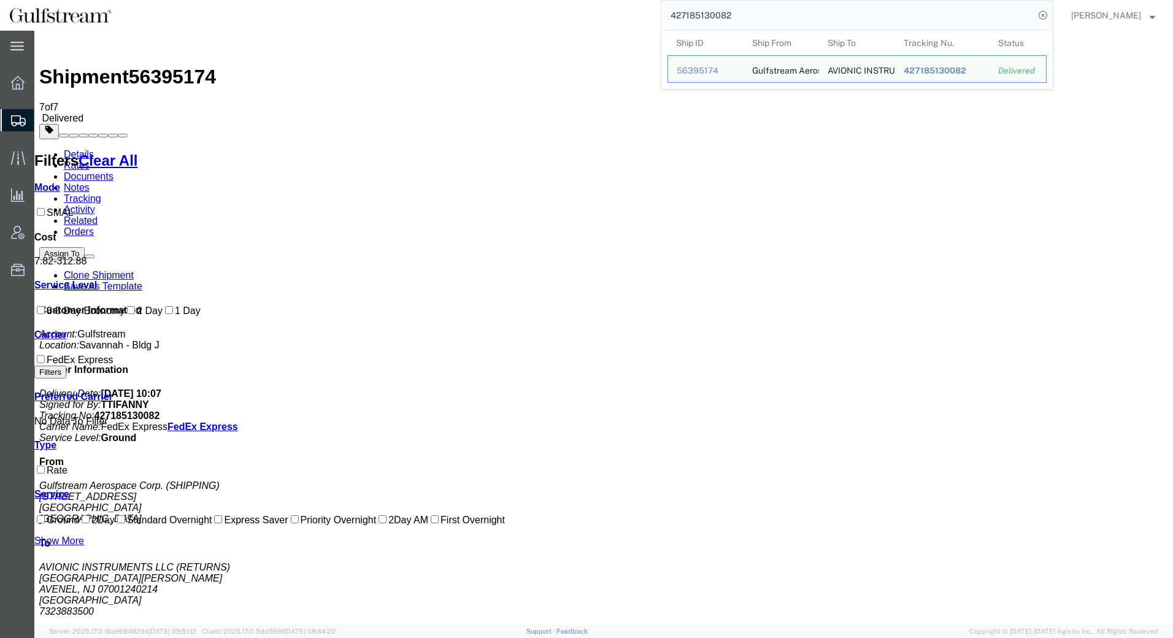
drag, startPoint x: 749, startPoint y: 18, endPoint x: 623, endPoint y: 2, distance: 126.7
click at [624, 2] on div "427185130082 Ship ID Ship From Ship To Tracking Nu. Status Ship ID 56395174 Shi…" at bounding box center [587, 15] width 932 height 31
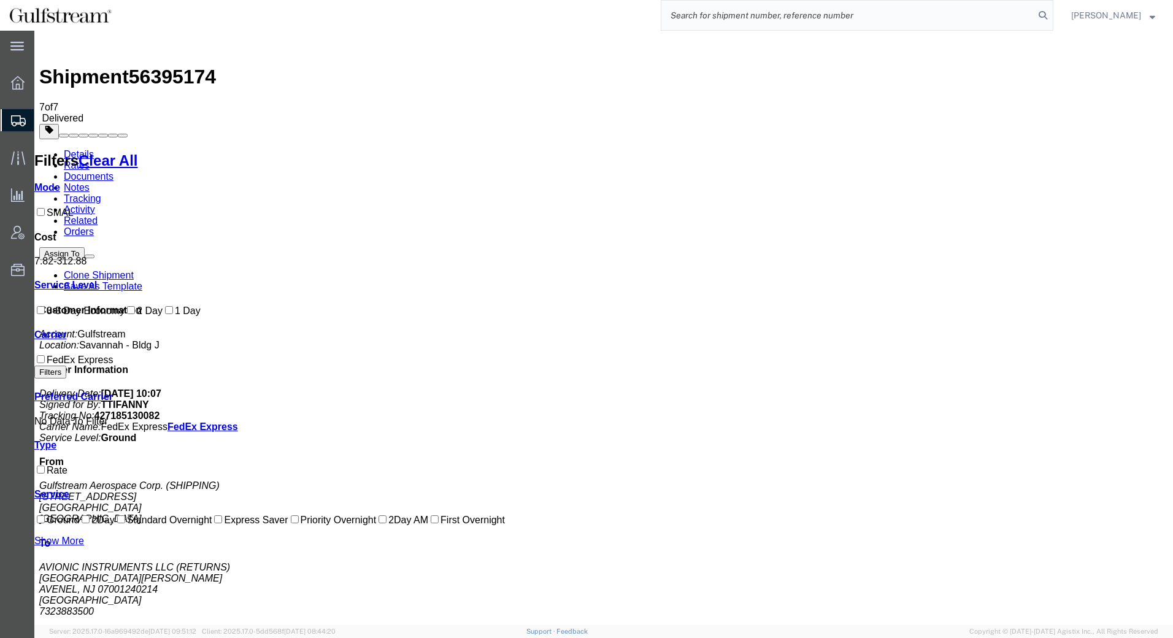
paste input "451408214808"
type input "451408214808"
click at [1045, 16] on icon at bounding box center [1042, 15] width 17 height 17
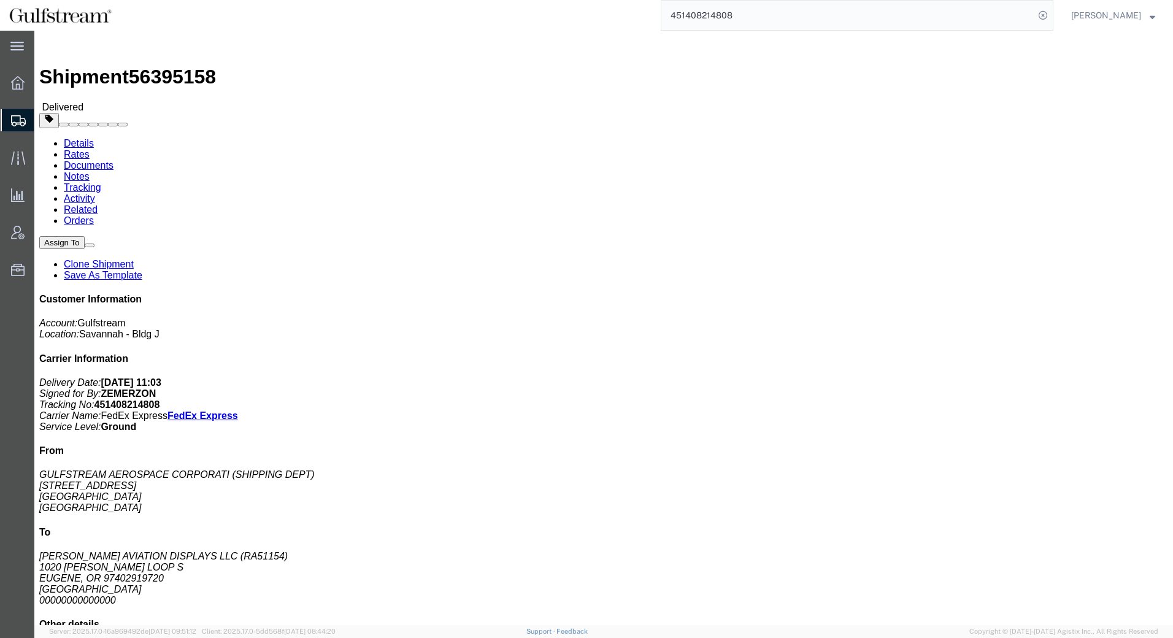
click link "Rates"
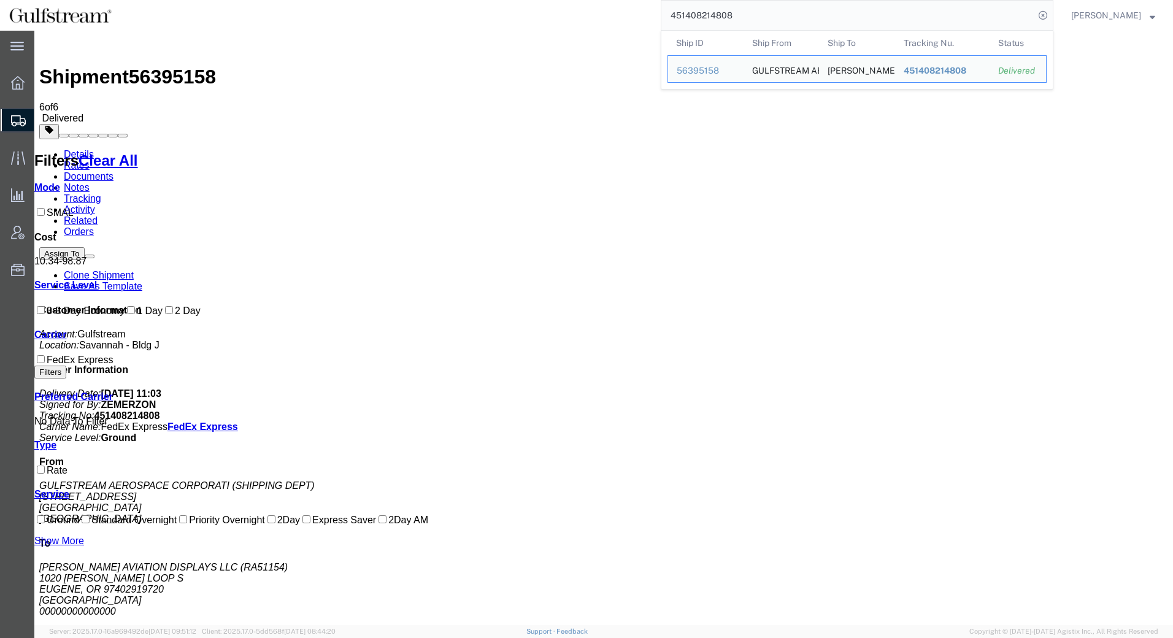
drag, startPoint x: 656, startPoint y: 14, endPoint x: 517, endPoint y: 12, distance: 138.6
click at [517, 12] on div "451408214808 Ship ID Ship From Ship To Tracking Nu. Status Ship ID 56395158 Shi…" at bounding box center [587, 15] width 932 height 31
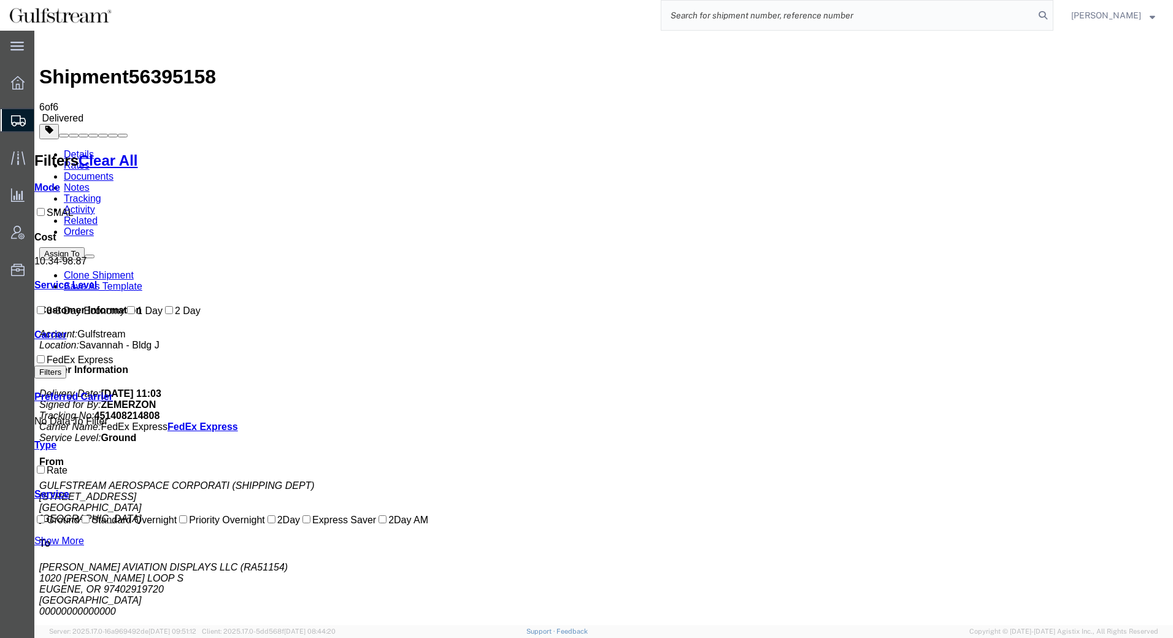
paste input "451408214793"
type input "451408214793"
click at [1046, 18] on icon at bounding box center [1042, 15] width 17 height 17
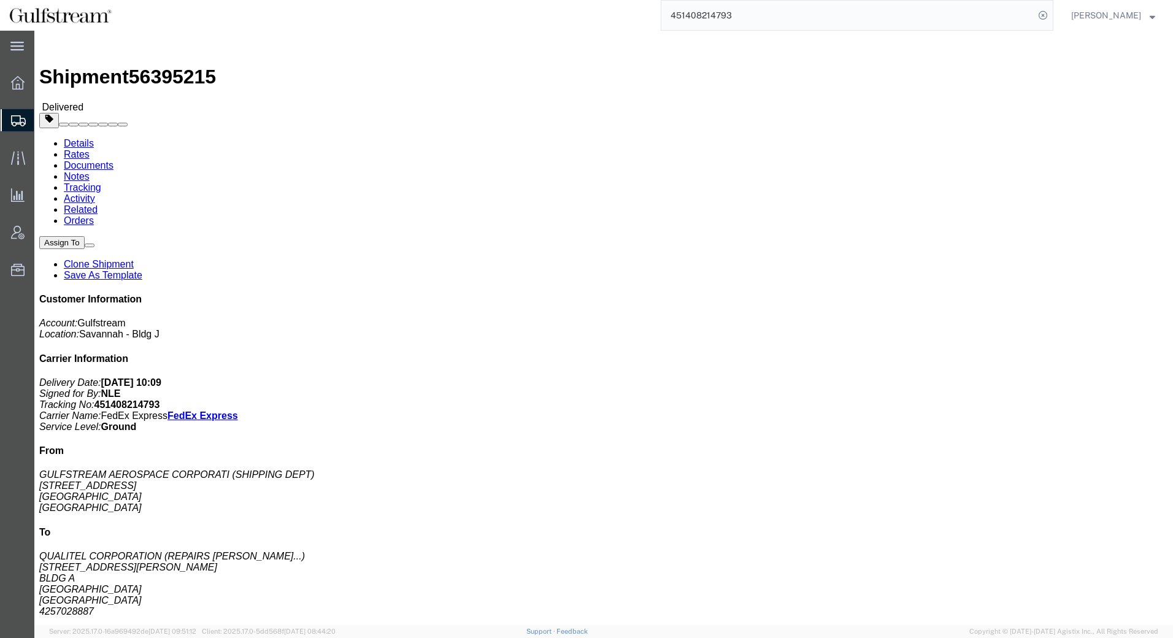
click link "Rates"
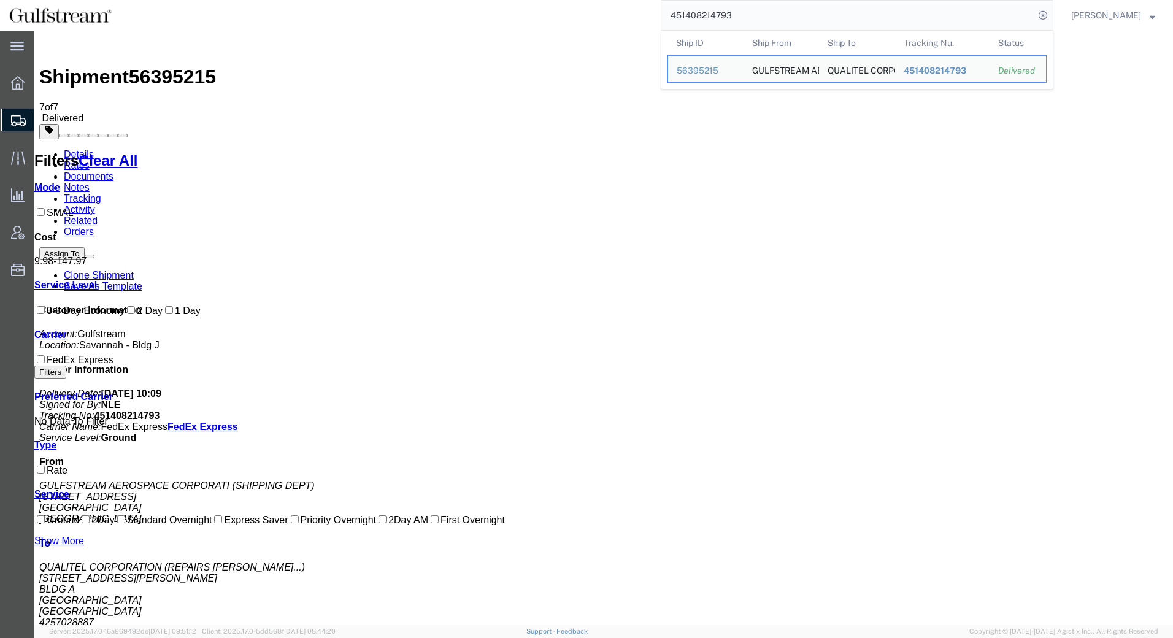
drag, startPoint x: 721, startPoint y: 10, endPoint x: 456, endPoint y: 7, distance: 265.0
click at [456, 7] on div "451408214793 Ship ID Ship From Ship To Tracking Nu. Status Ship ID 56395215 Shi…" at bounding box center [587, 15] width 932 height 31
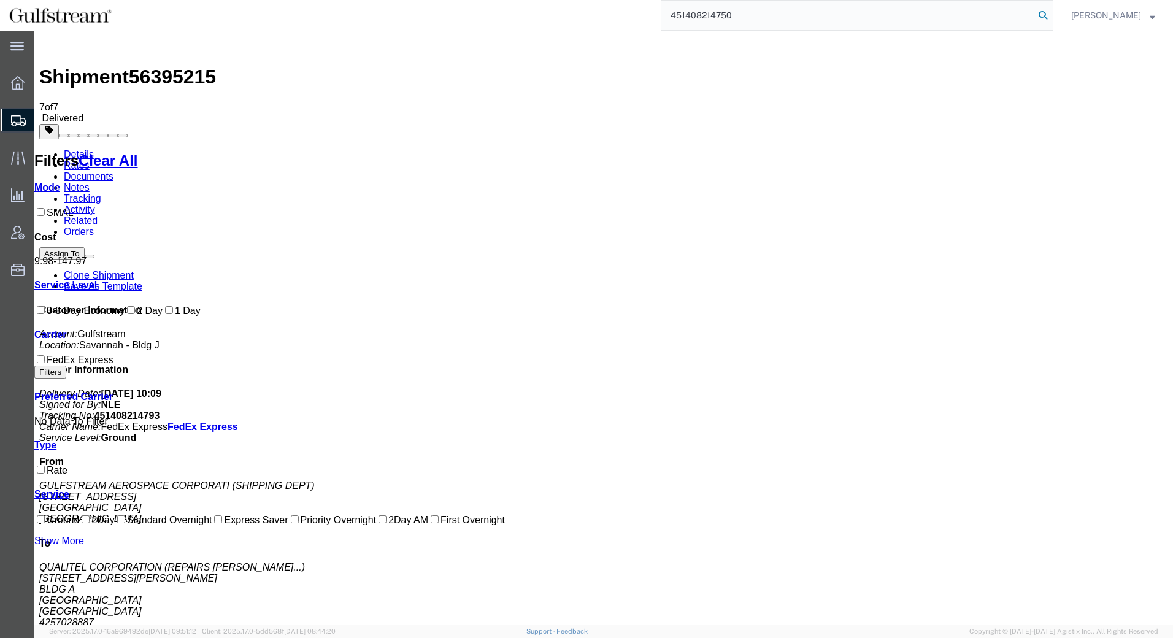
type input "451408214750"
click at [1043, 17] on icon at bounding box center [1042, 15] width 17 height 17
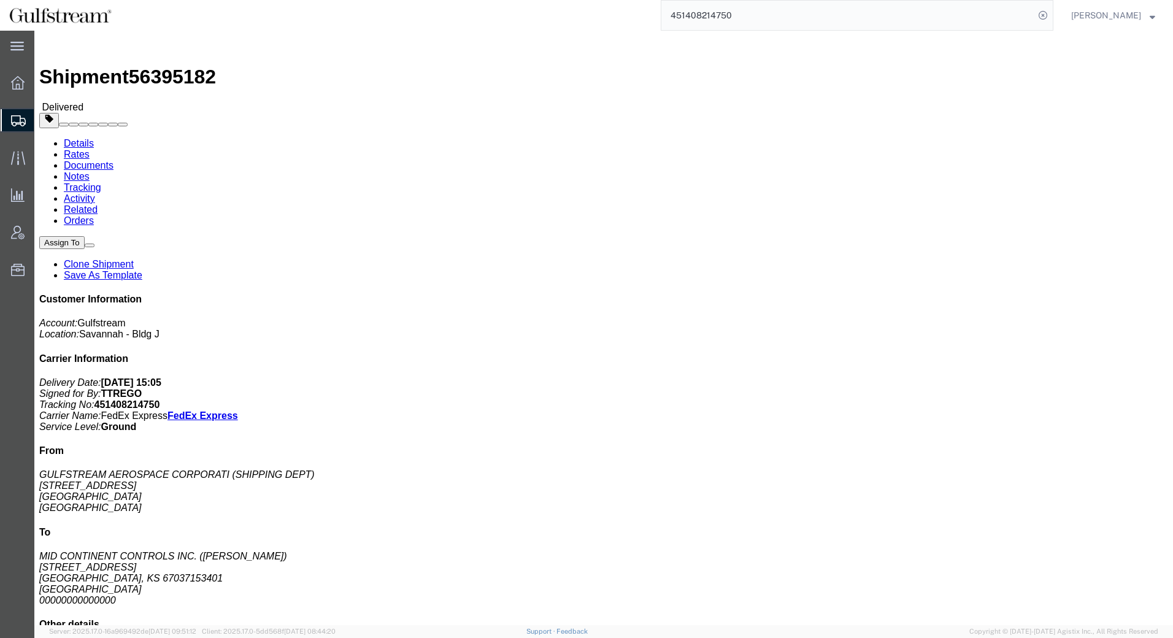
click link "Rates"
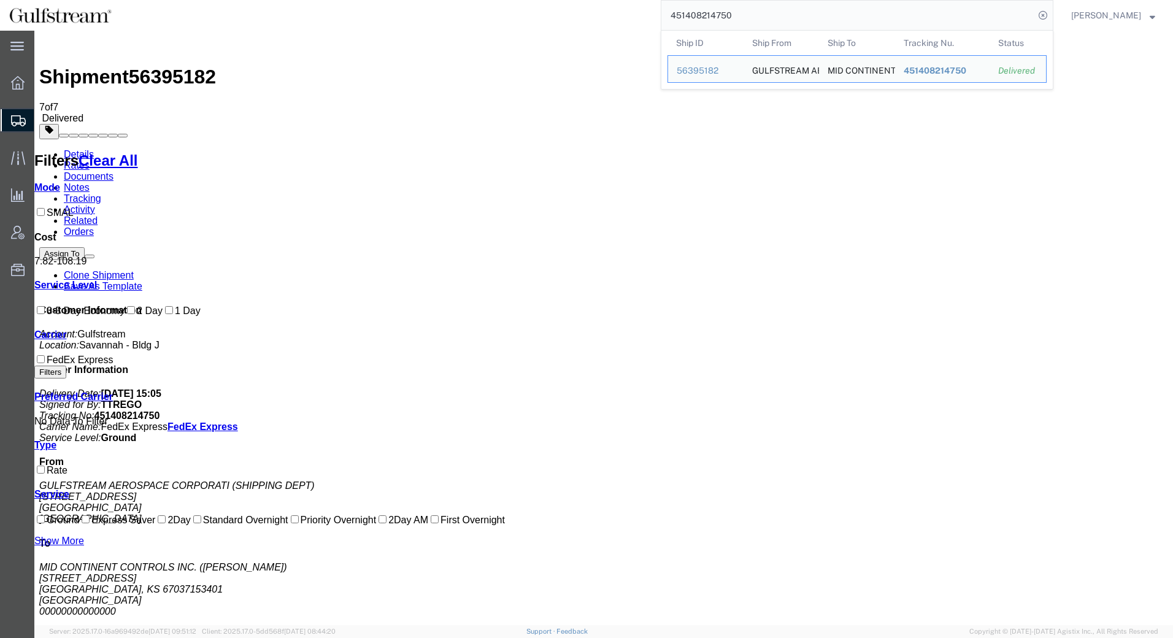
drag, startPoint x: 727, startPoint y: 12, endPoint x: 464, endPoint y: 0, distance: 264.0
click at [464, 0] on div "451408214750 Ship ID Ship From Ship To Tracking Nu. Status Ship ID 56395182 Shi…" at bounding box center [587, 15] width 932 height 31
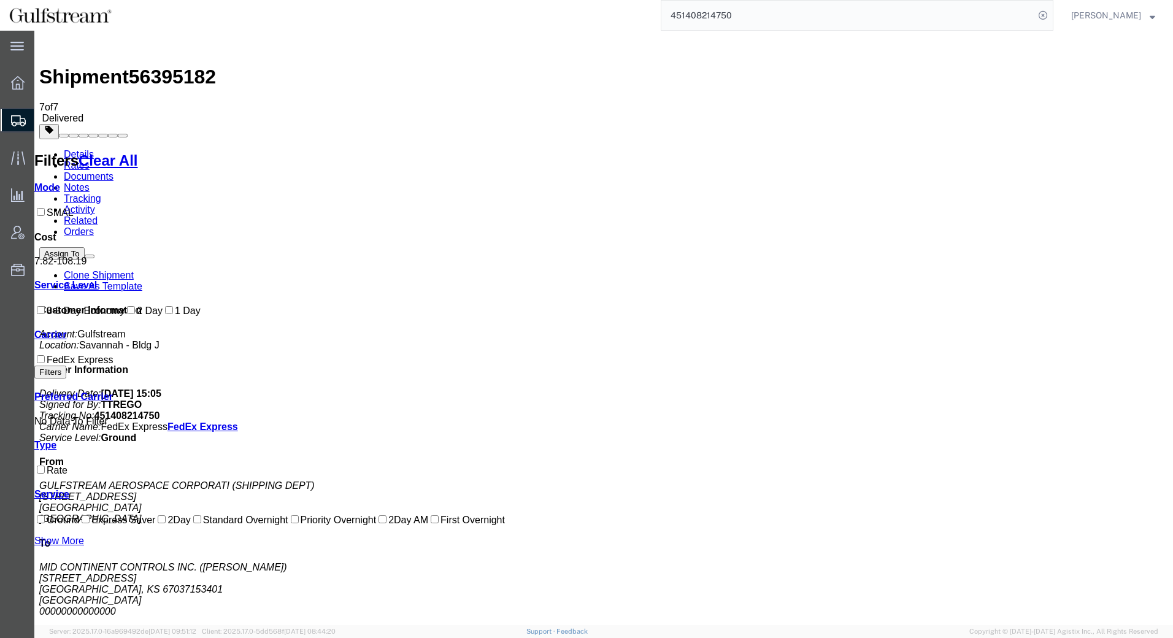
drag, startPoint x: 767, startPoint y: 11, endPoint x: 470, endPoint y: 2, distance: 297.6
click at [470, 2] on div "451408214750" at bounding box center [587, 15] width 932 height 31
type input "451408215080"
click at [1046, 17] on icon at bounding box center [1042, 15] width 17 height 17
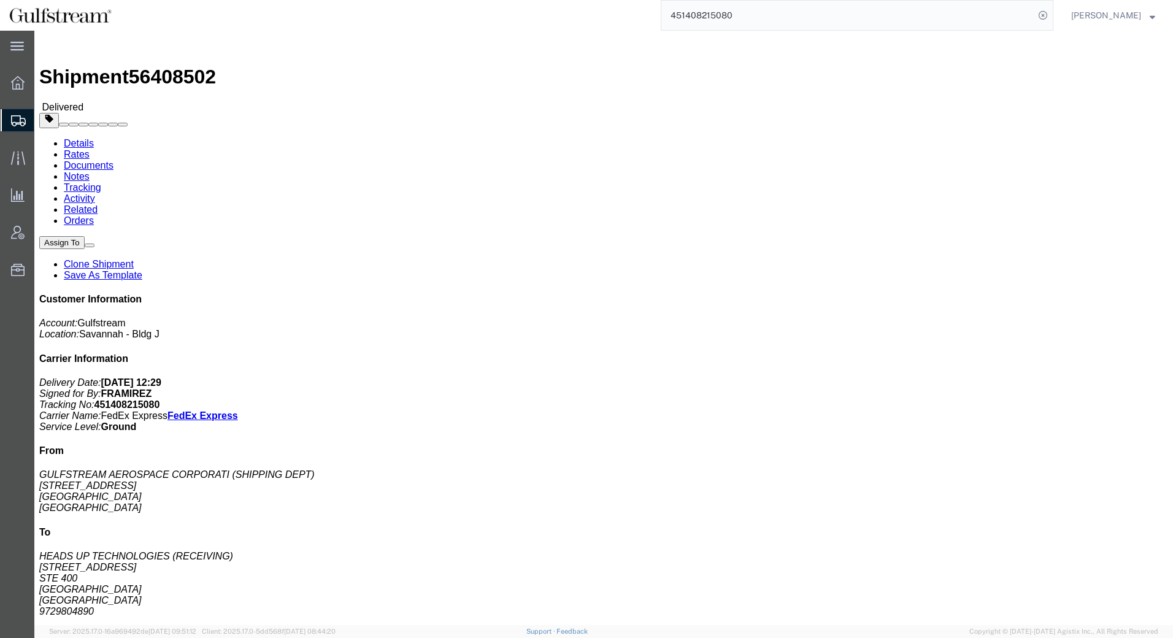
drag, startPoint x: 115, startPoint y: 77, endPoint x: 80, endPoint y: 47, distance: 46.0
click link "Rates"
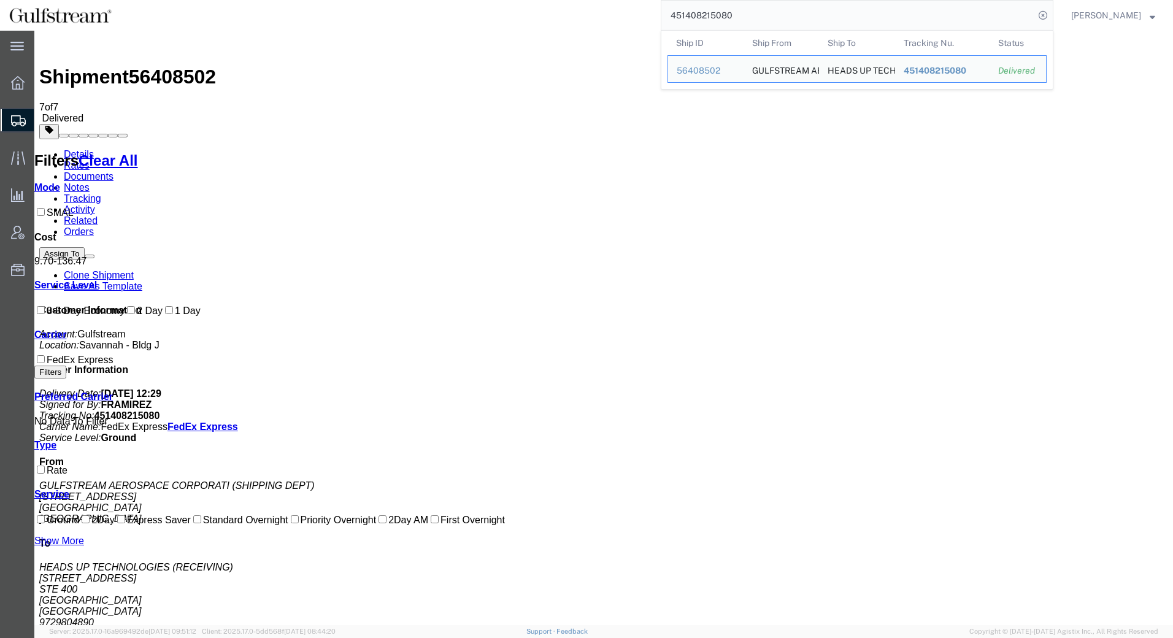
drag, startPoint x: 734, startPoint y: 53, endPoint x: 490, endPoint y: 38, distance: 244.6
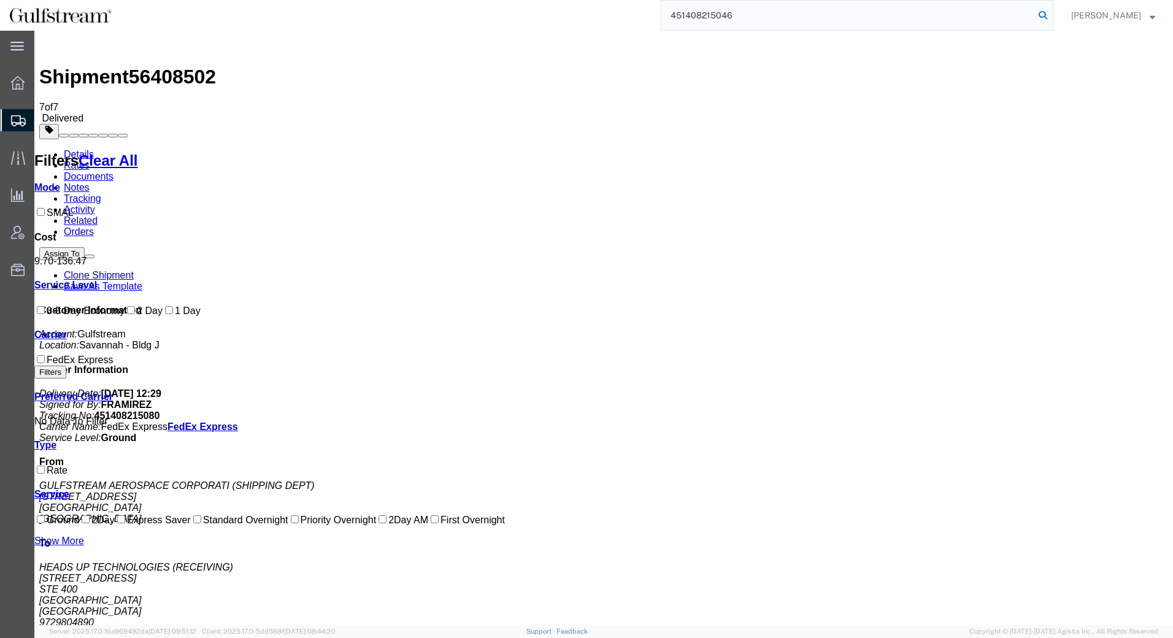
type input "451408215046"
click at [1041, 17] on icon at bounding box center [1042, 15] width 17 height 17
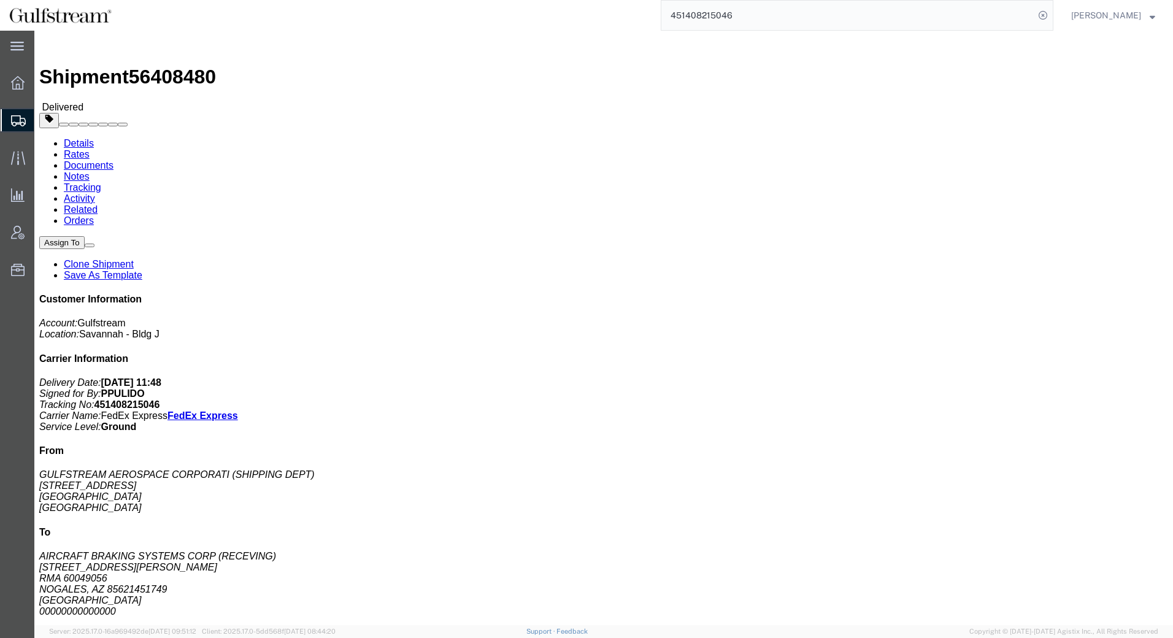
click link "Rates"
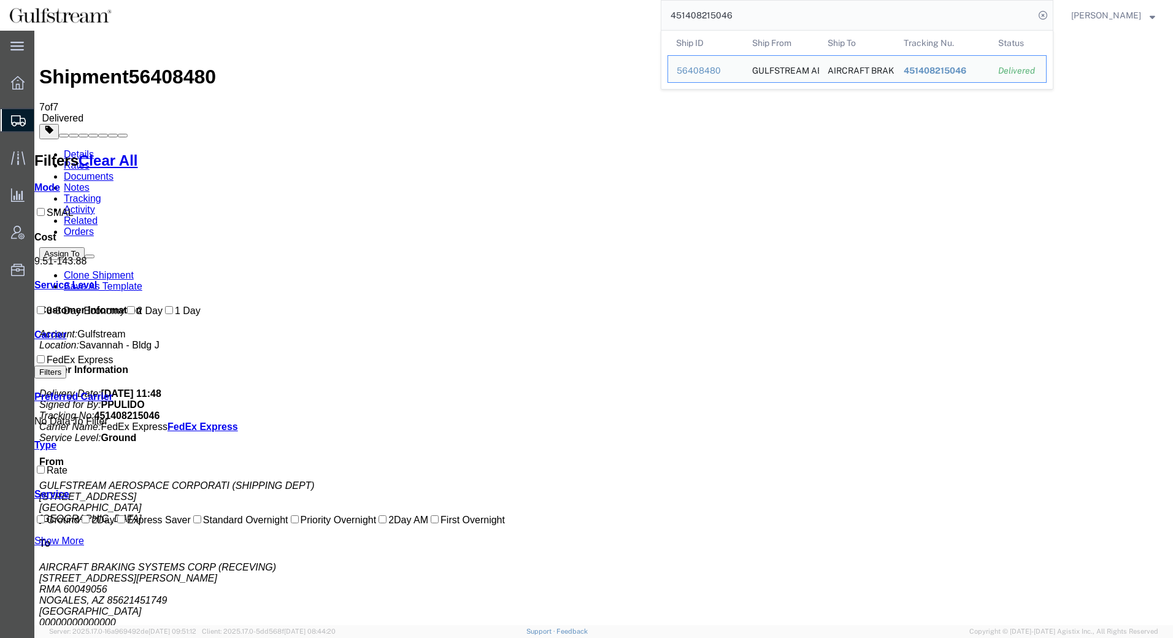
drag, startPoint x: 743, startPoint y: 12, endPoint x: 533, endPoint y: 8, distance: 209.8
click at [534, 8] on div "451408215046 Ship ID Ship From Ship To Tracking Nu. Status Ship ID 56408480 Shi…" at bounding box center [587, 15] width 932 height 31
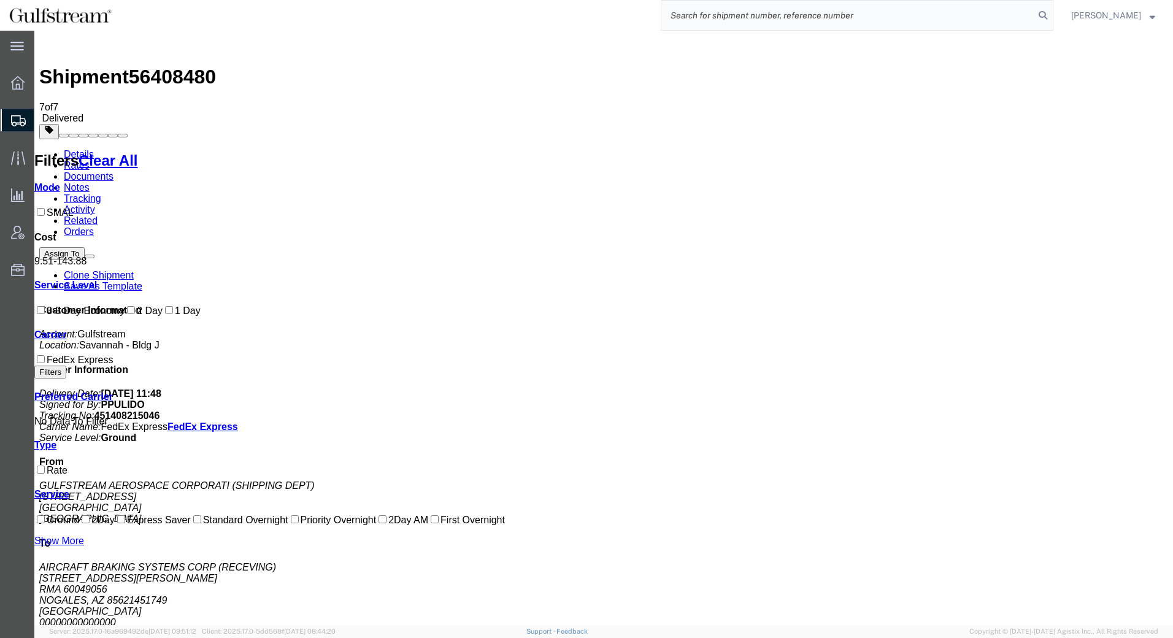
paste input "6028620275"
type input "6028620275"
click at [1043, 10] on icon at bounding box center [1042, 15] width 17 height 17
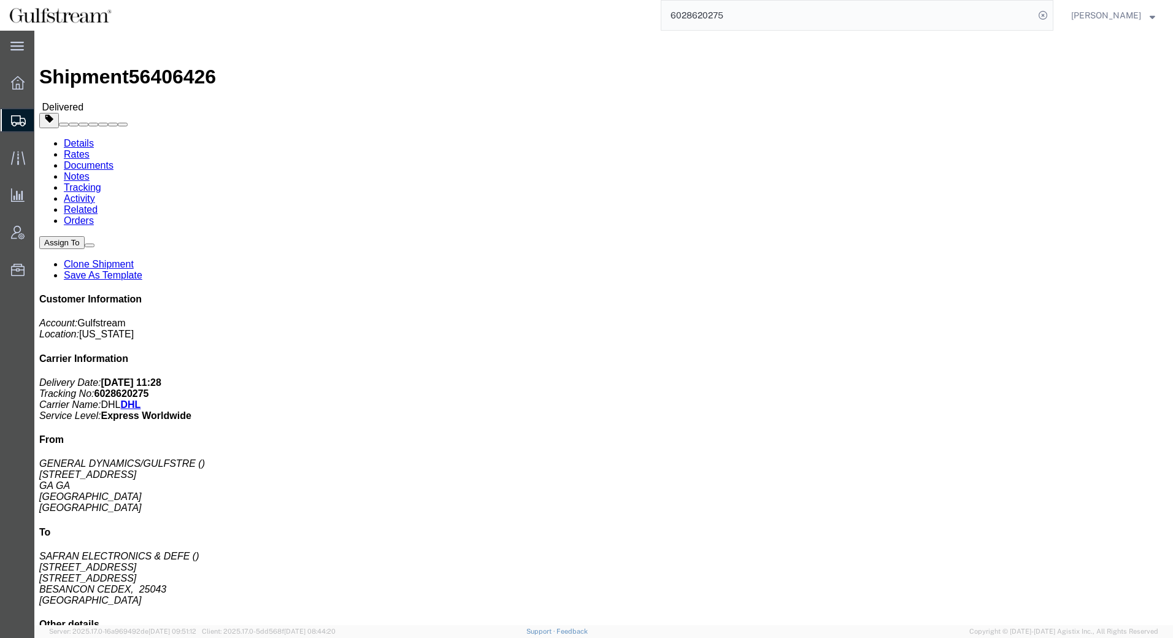
click link "Rates"
